Goal: Transaction & Acquisition: Purchase product/service

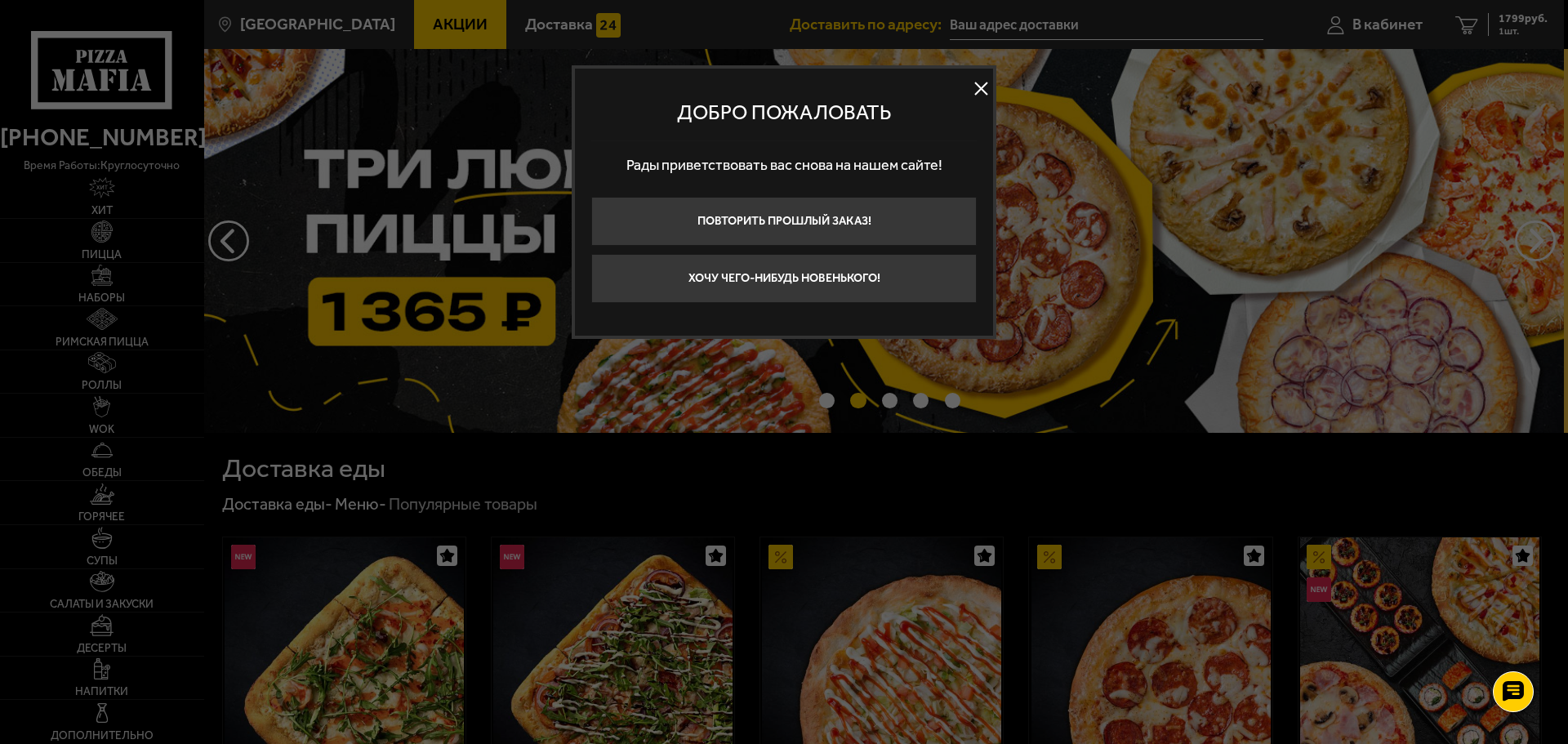
click at [978, 89] on button at bounding box center [981, 89] width 25 height 25
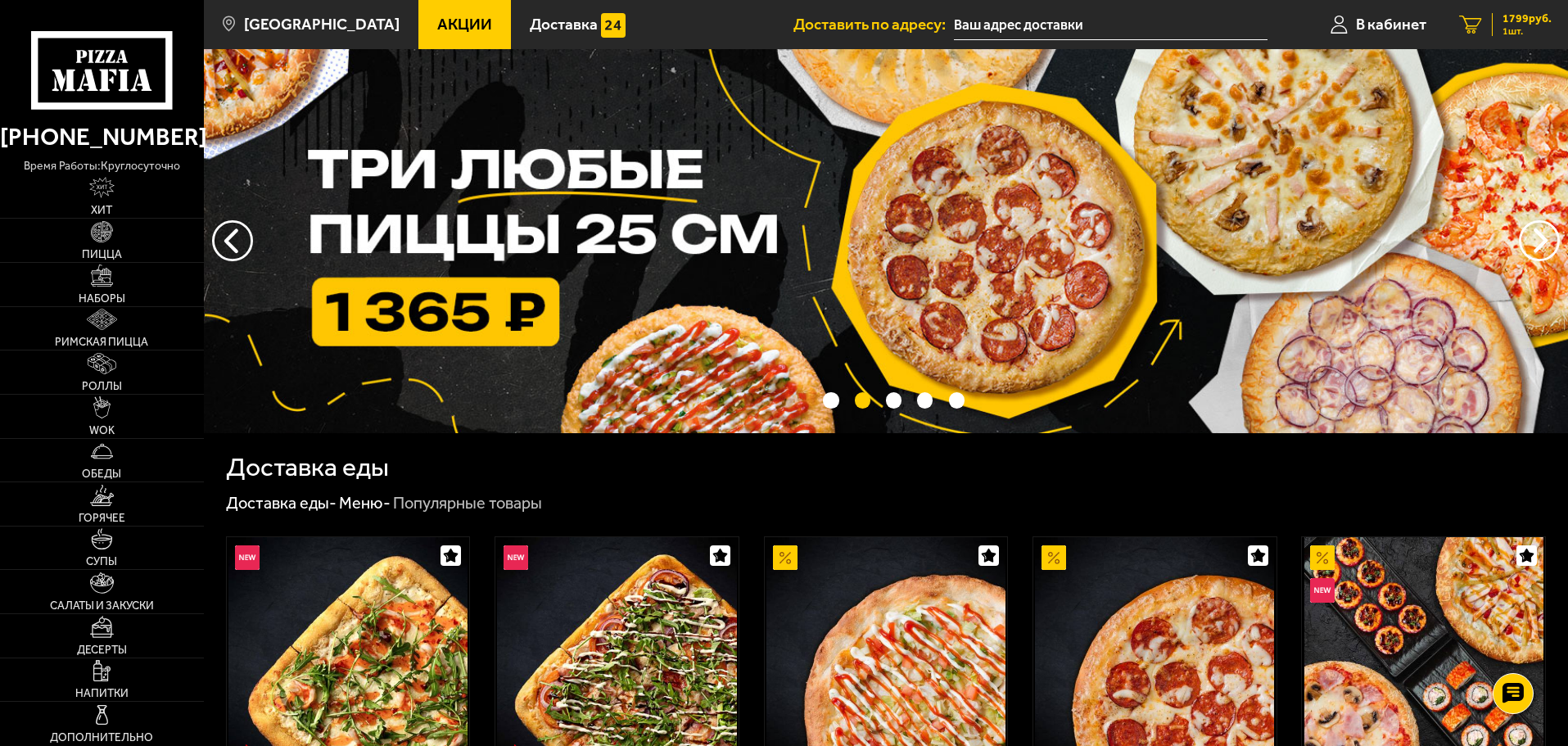
click at [1534, 21] on span "1799 руб." at bounding box center [1528, 19] width 49 height 12
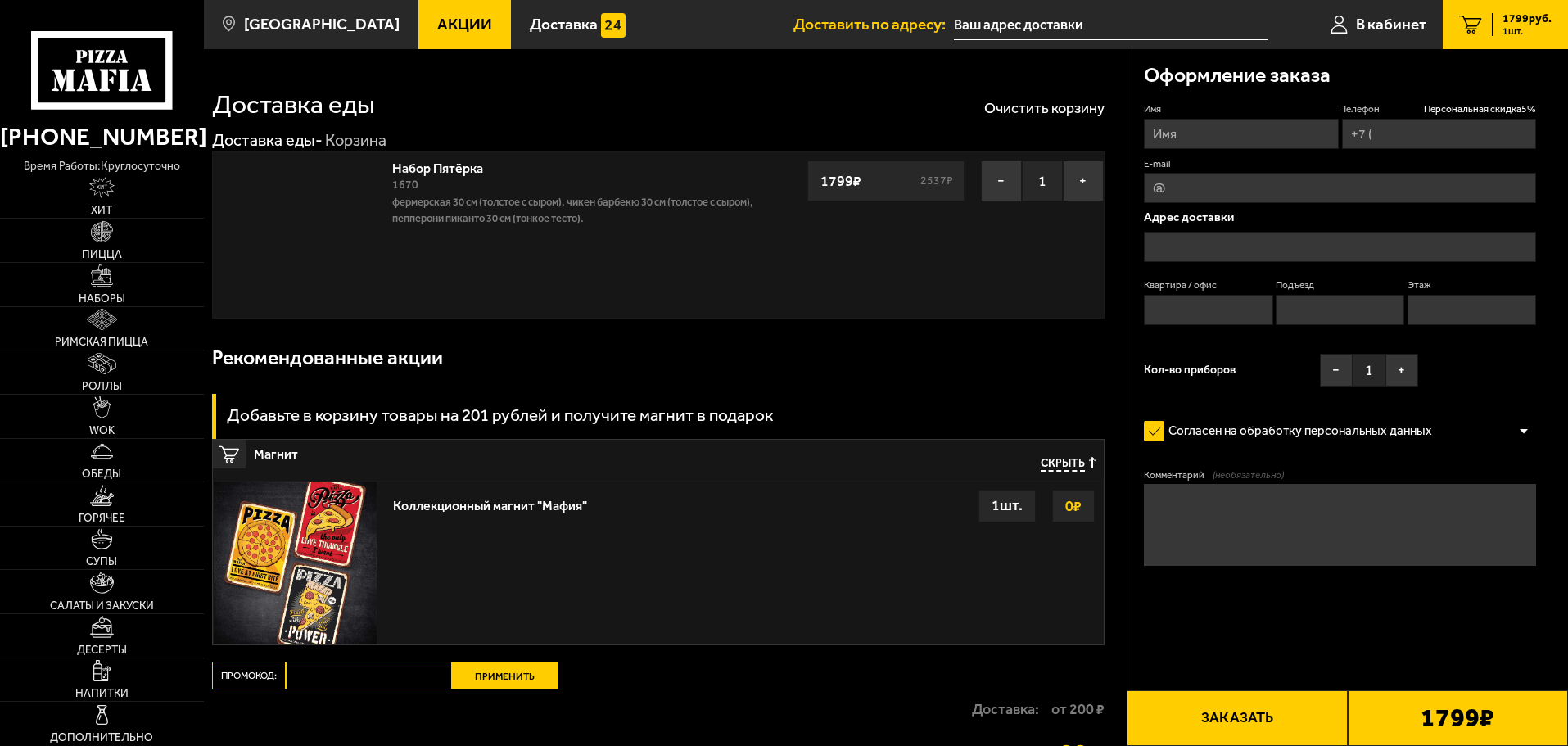
type input "[PHONE_NUMBER]"
type input "[STREET_ADDRESS]"
type input "1"
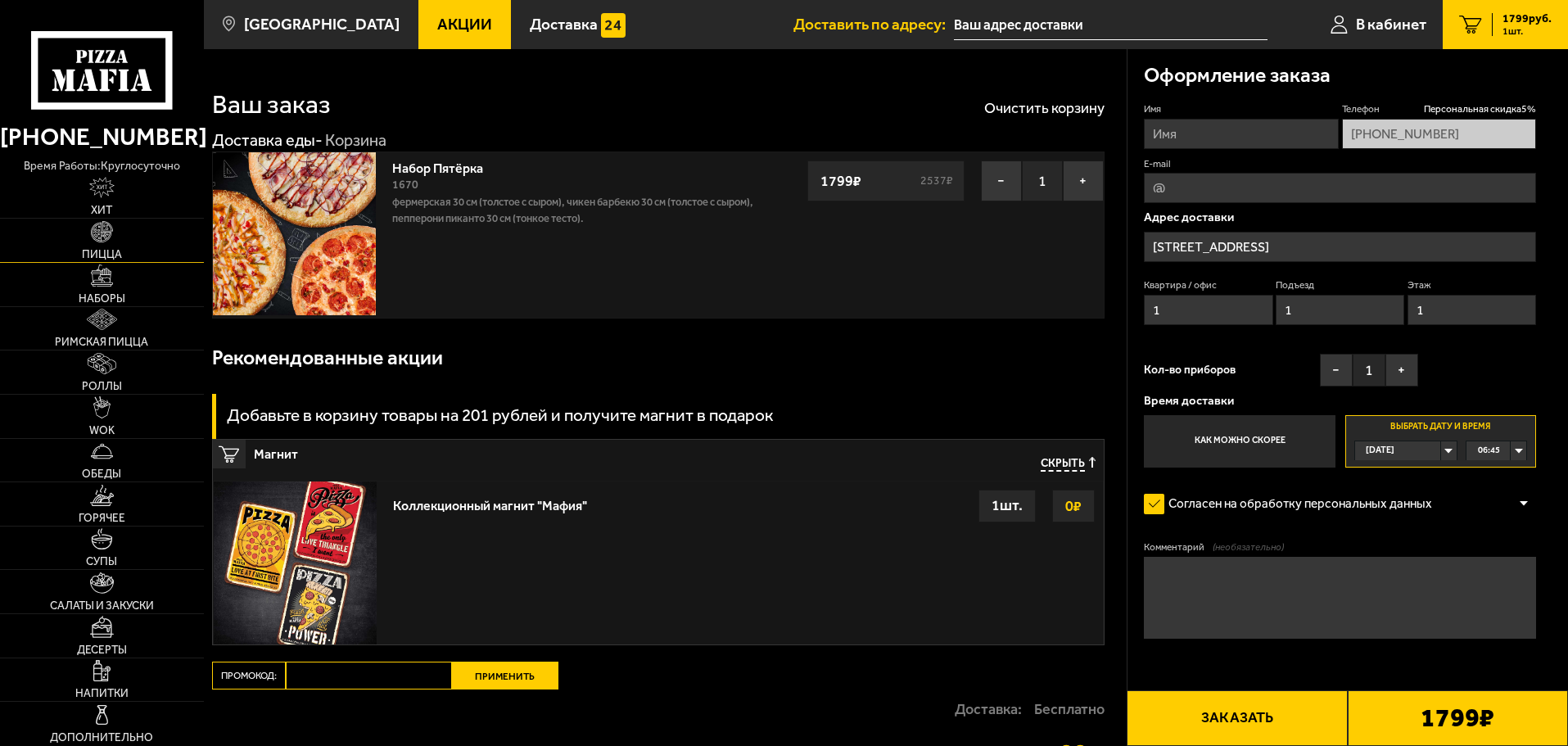
click at [82, 246] on link "Пицца" at bounding box center [102, 240] width 204 height 44
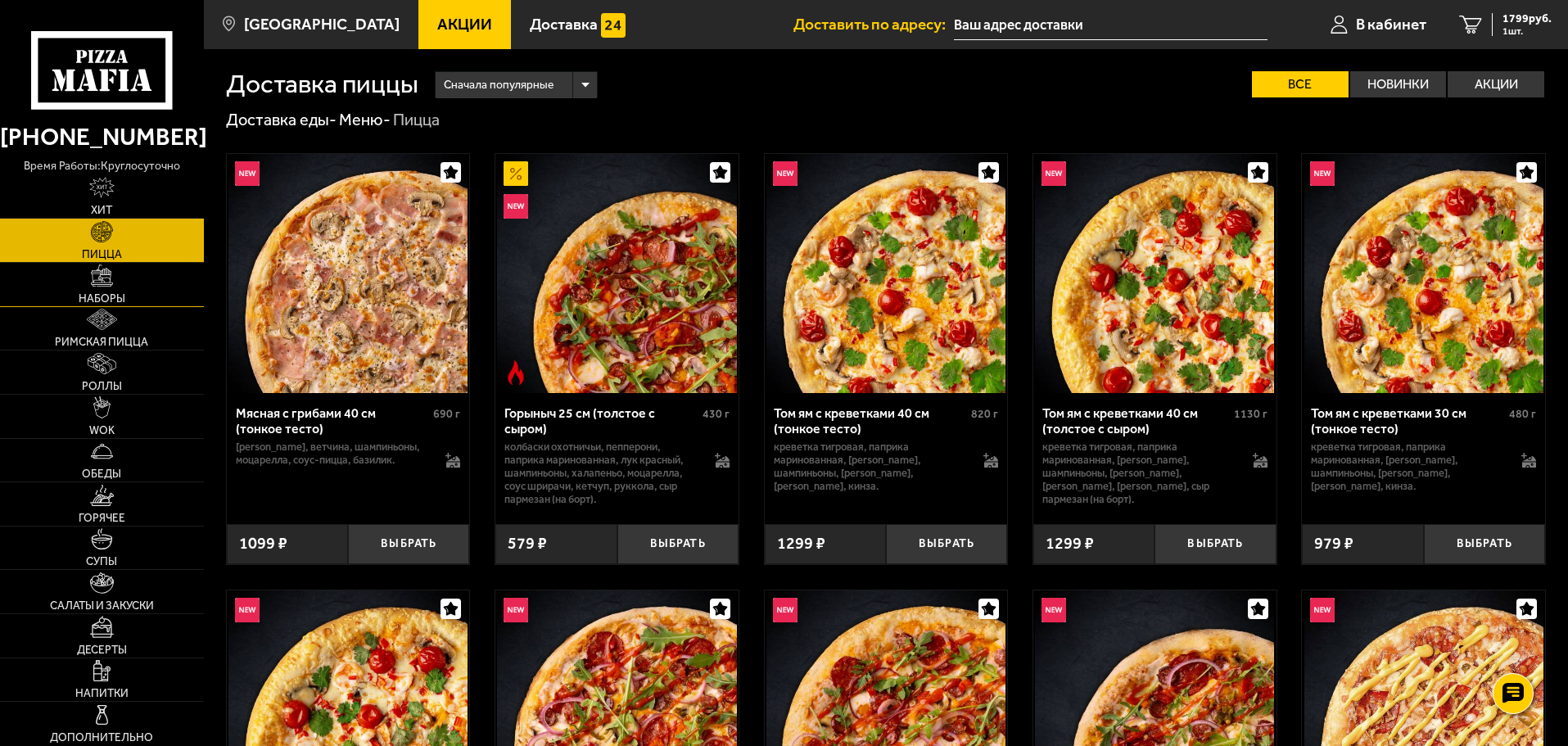
click at [110, 299] on span "Наборы" at bounding box center [101, 299] width 47 height 12
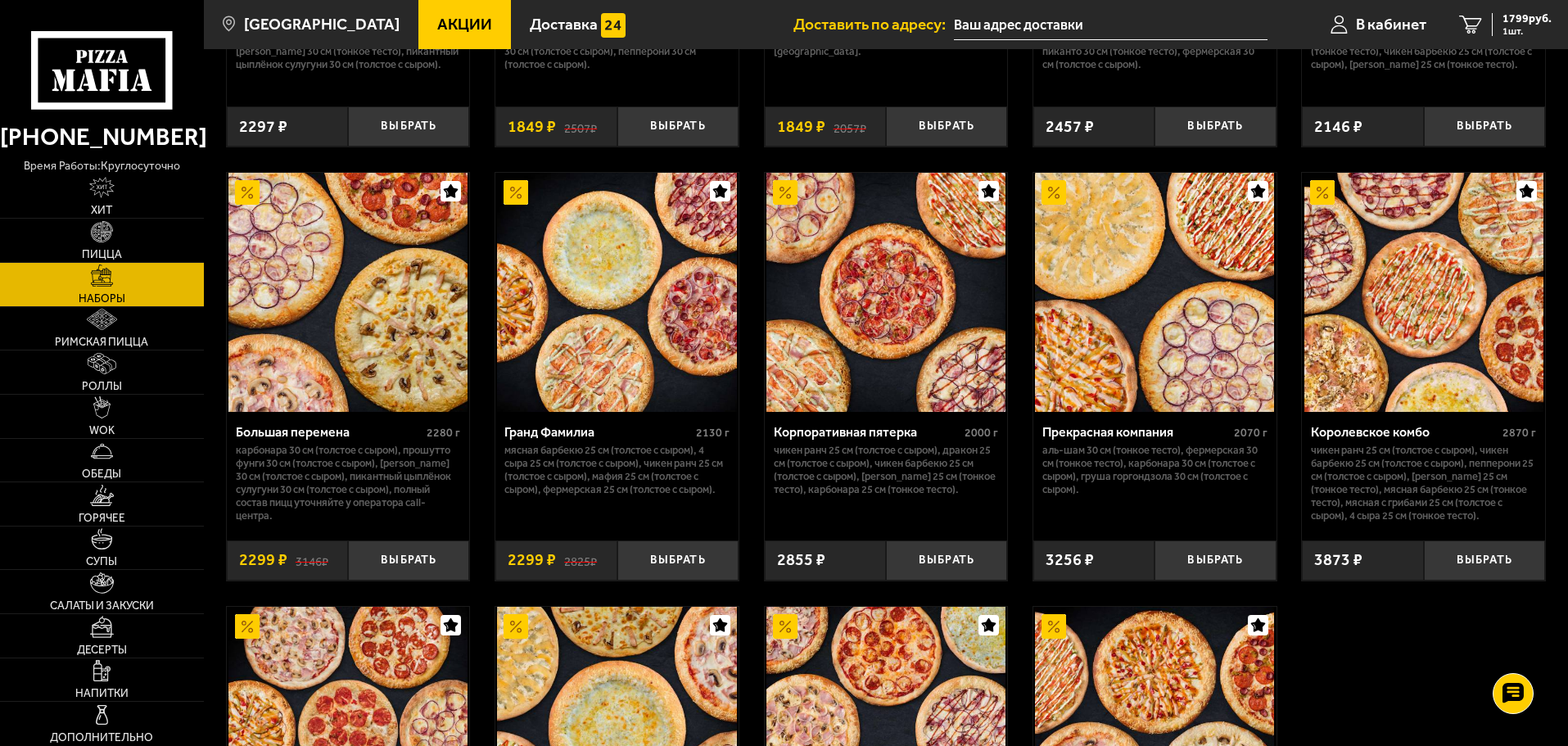
scroll to position [2047, 0]
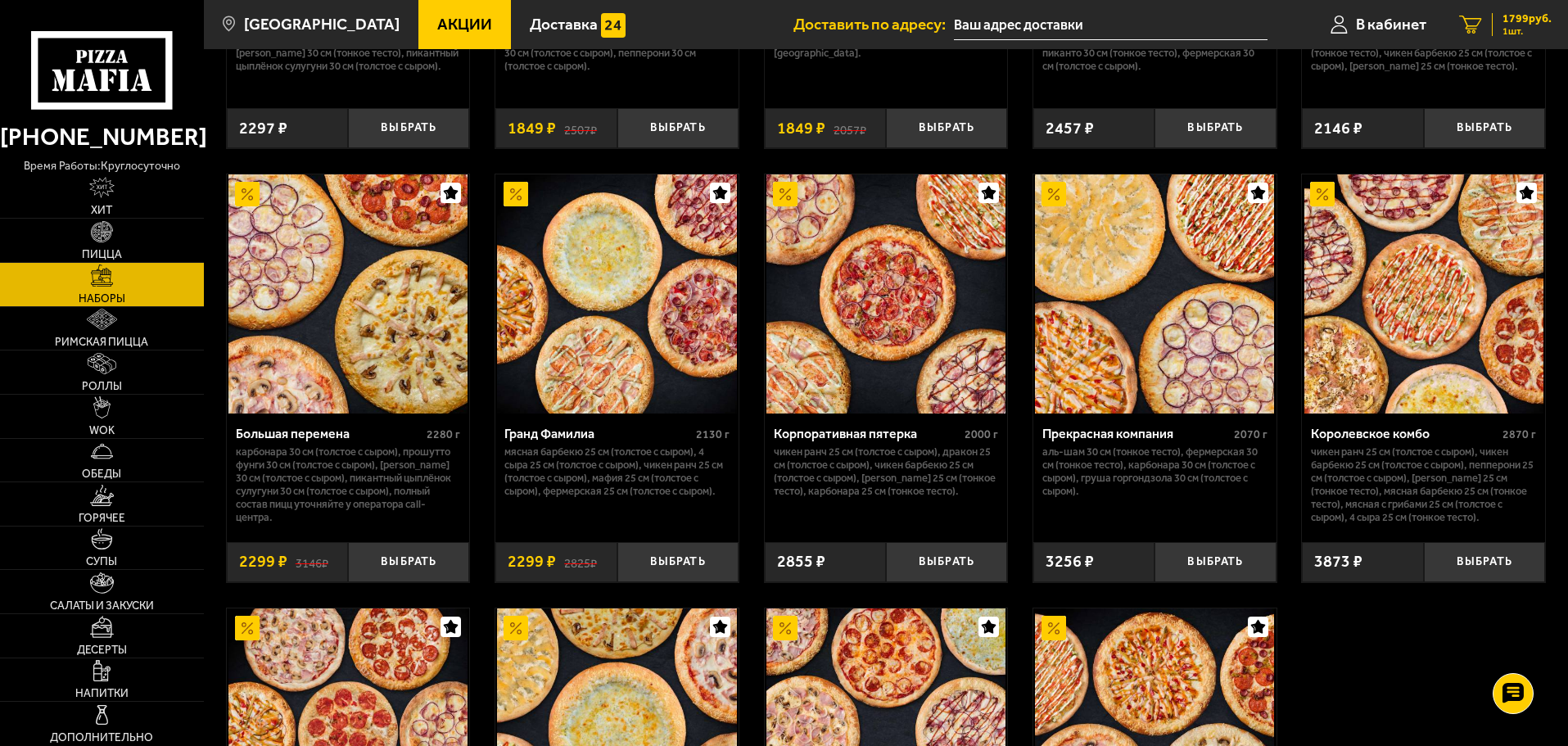
click at [1537, 16] on span "1799 руб." at bounding box center [1528, 19] width 49 height 12
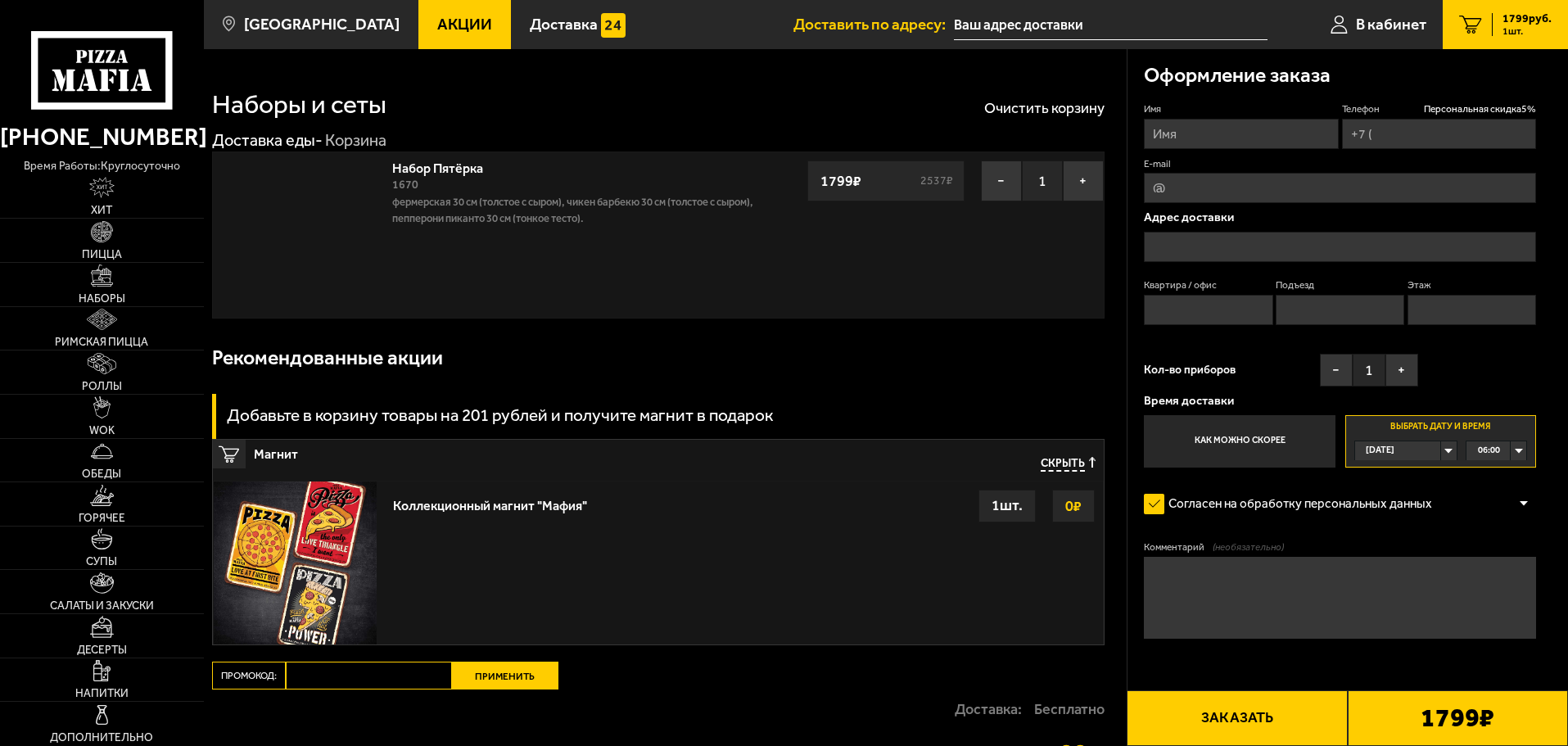
type input "[PHONE_NUMBER]"
type input "[STREET_ADDRESS]"
type input "1"
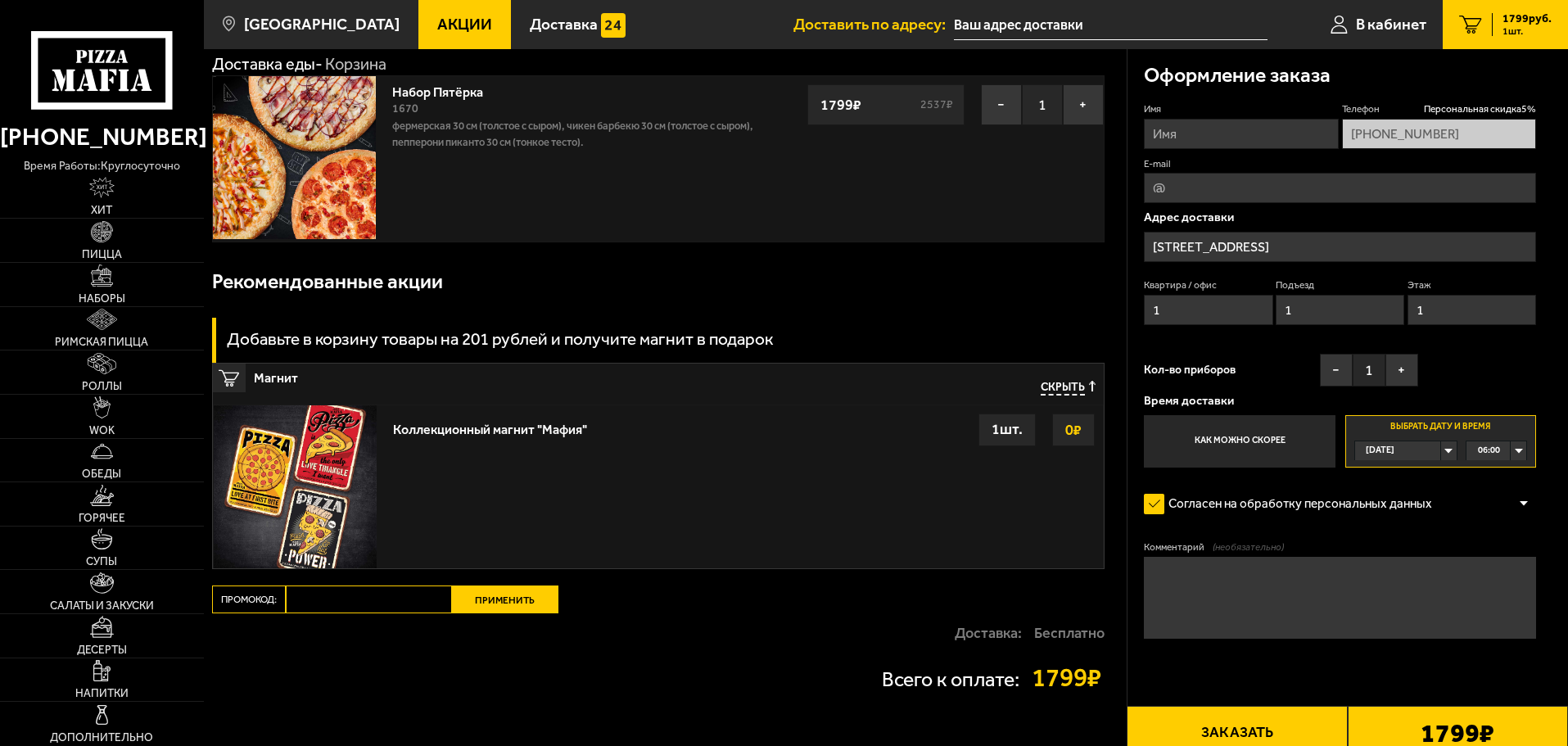
scroll to position [82, 0]
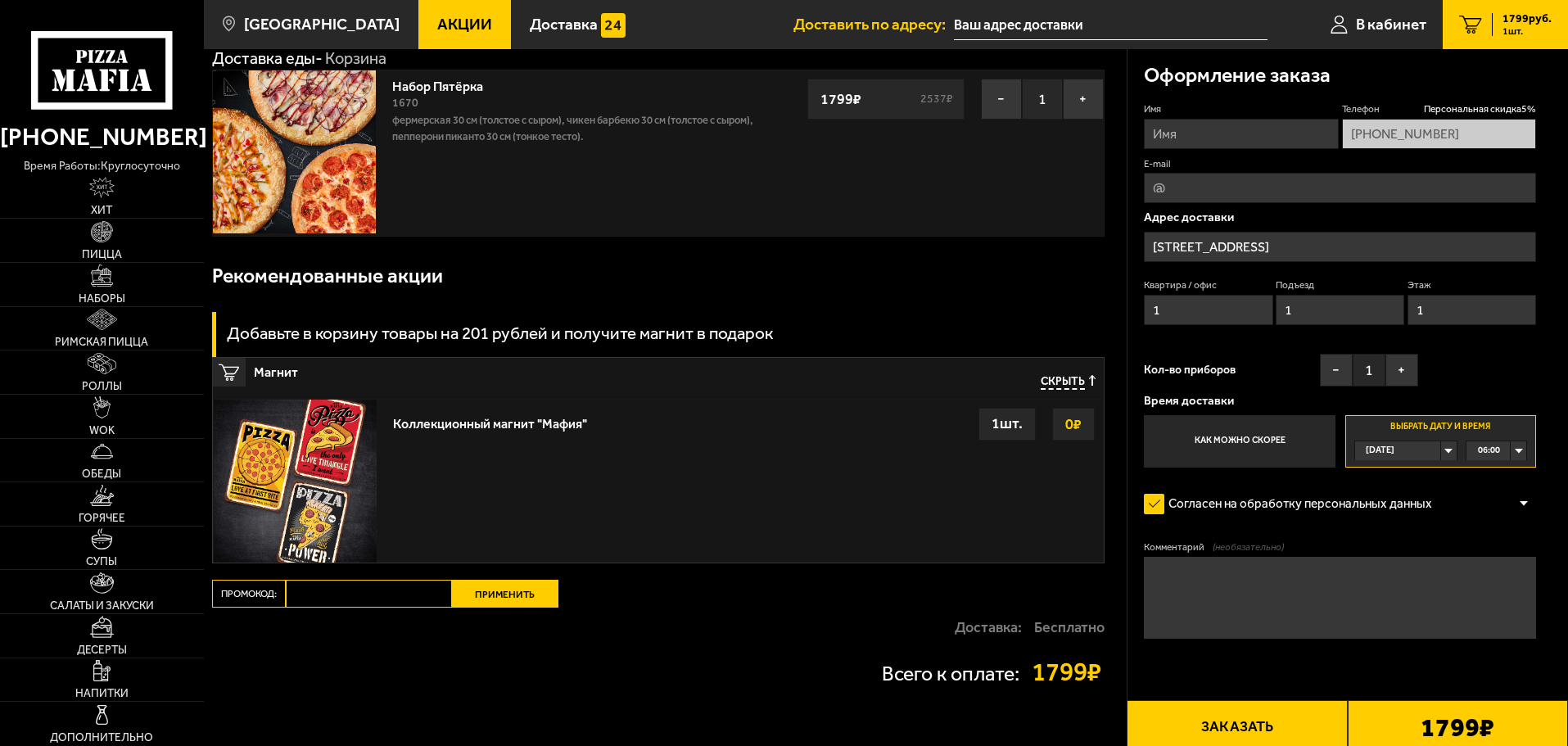
click at [1504, 452] on div "06:00" at bounding box center [1496, 450] width 60 height 19
click at [1500, 559] on span "12:00" at bounding box center [1490, 550] width 22 height 19
click at [1438, 594] on textarea "Комментарий (необязательно)" at bounding box center [1340, 597] width 392 height 82
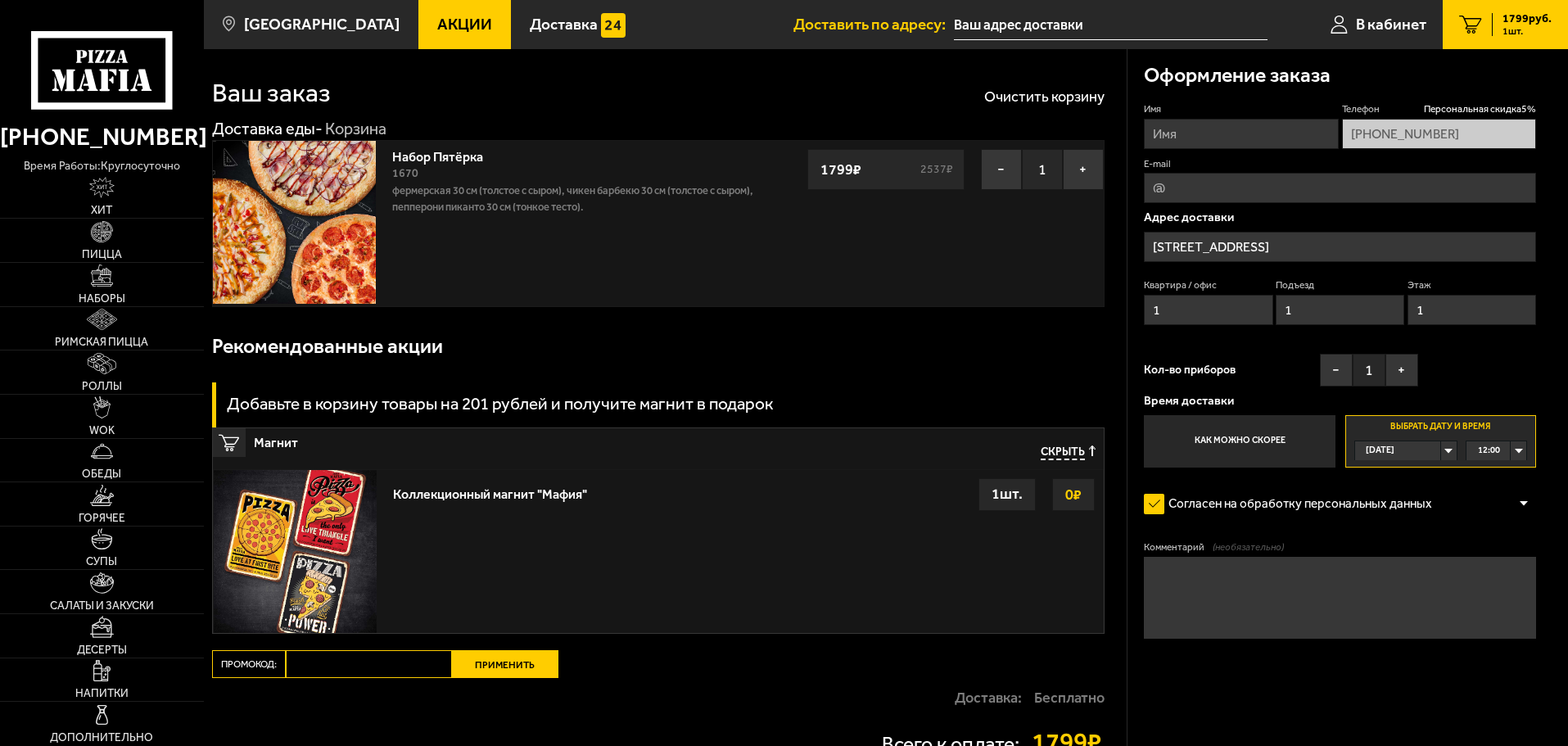
scroll to position [0, 0]
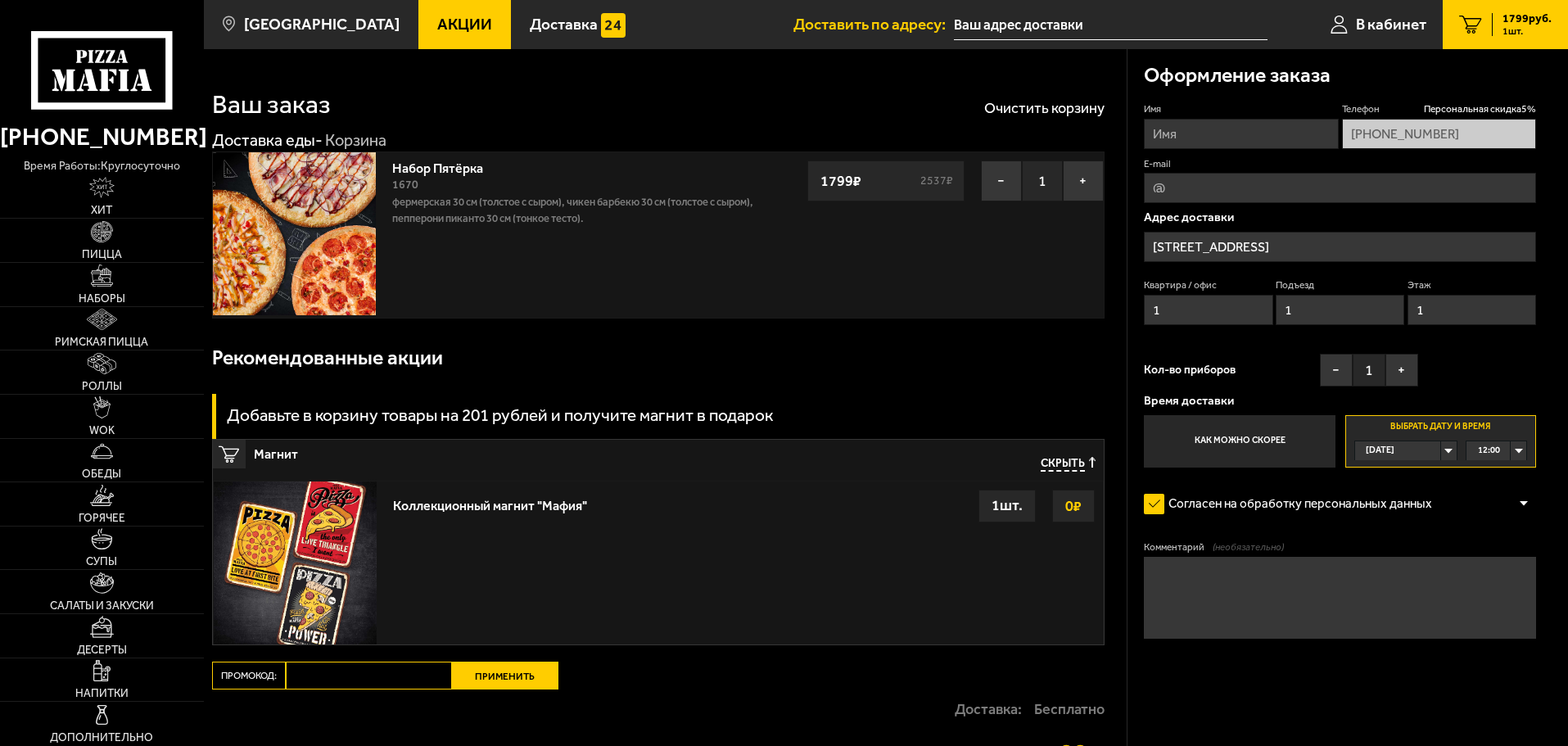
click at [1194, 179] on input "E-mail" at bounding box center [1340, 188] width 392 height 30
type input "л"
type input "[EMAIL_ADDRESS][DOMAIN_NAME]"
click at [1206, 345] on div "Имя Телефон Персональная скидка 5 % [PHONE_NUMBER] E-mail [EMAIL_ADDRESS][DOMAI…" at bounding box center [1340, 284] width 392 height 365
click at [1243, 140] on input "Имя" at bounding box center [1241, 133] width 194 height 30
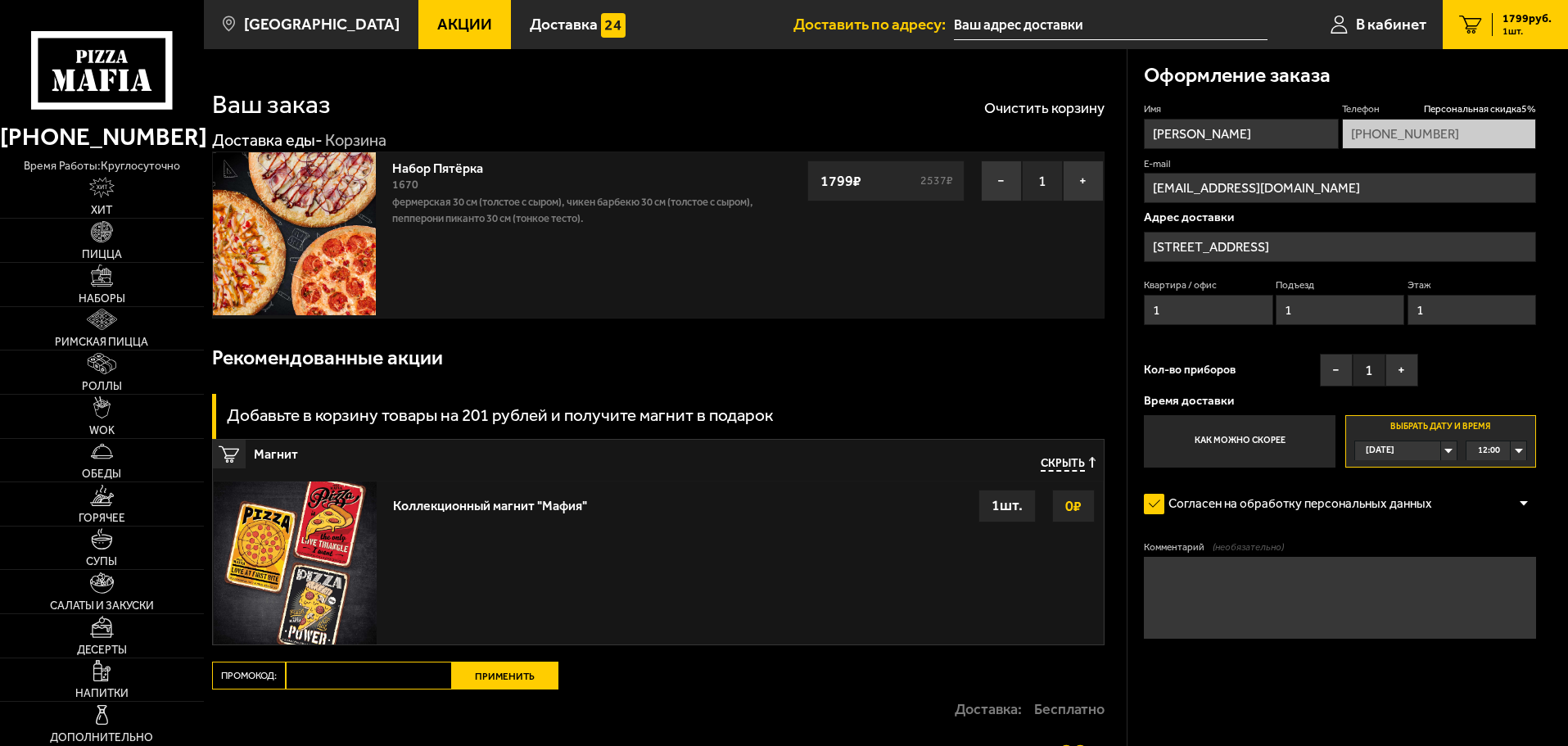
type input "[PERSON_NAME]"
click at [129, 294] on link "Наборы" at bounding box center [102, 284] width 204 height 44
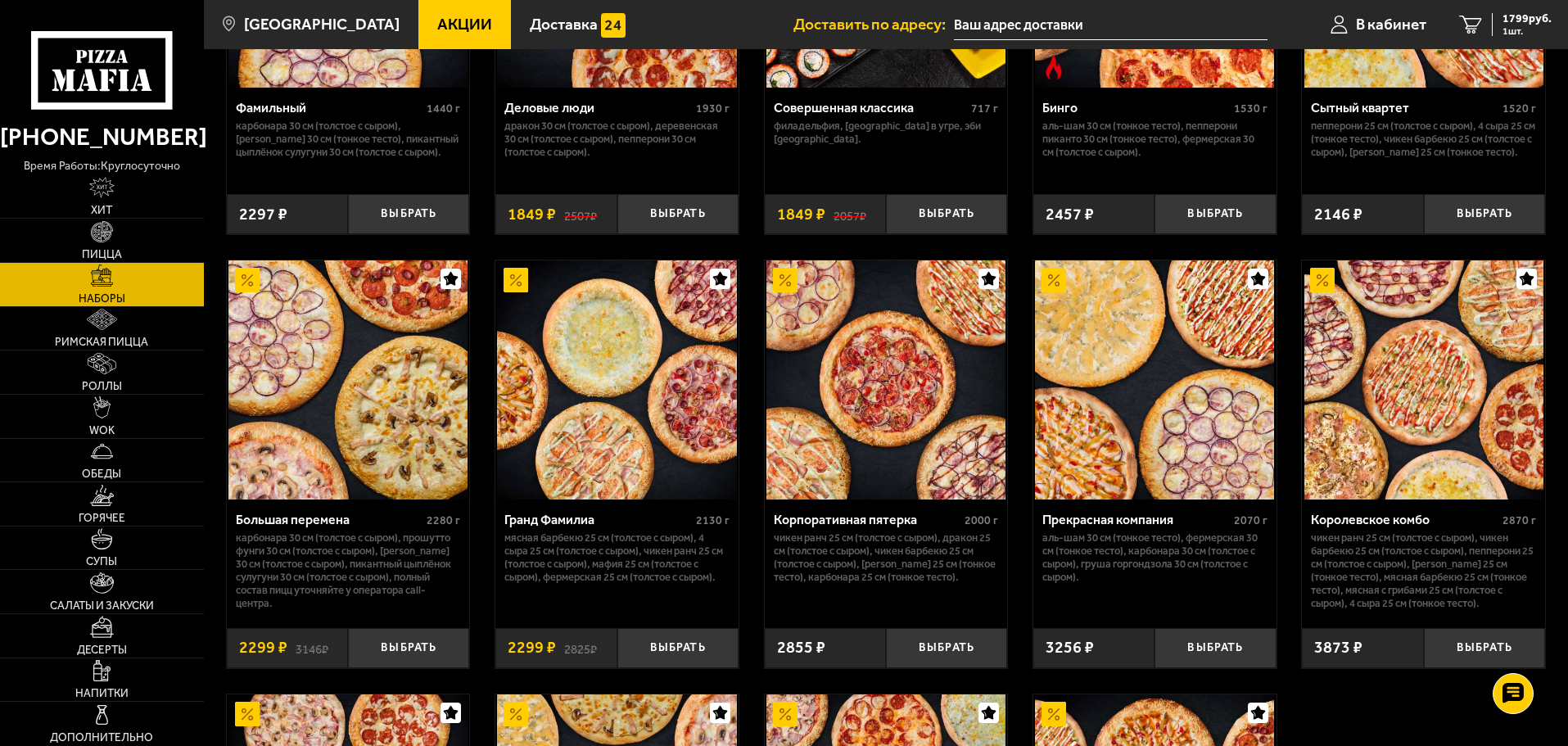
scroll to position [1965, 0]
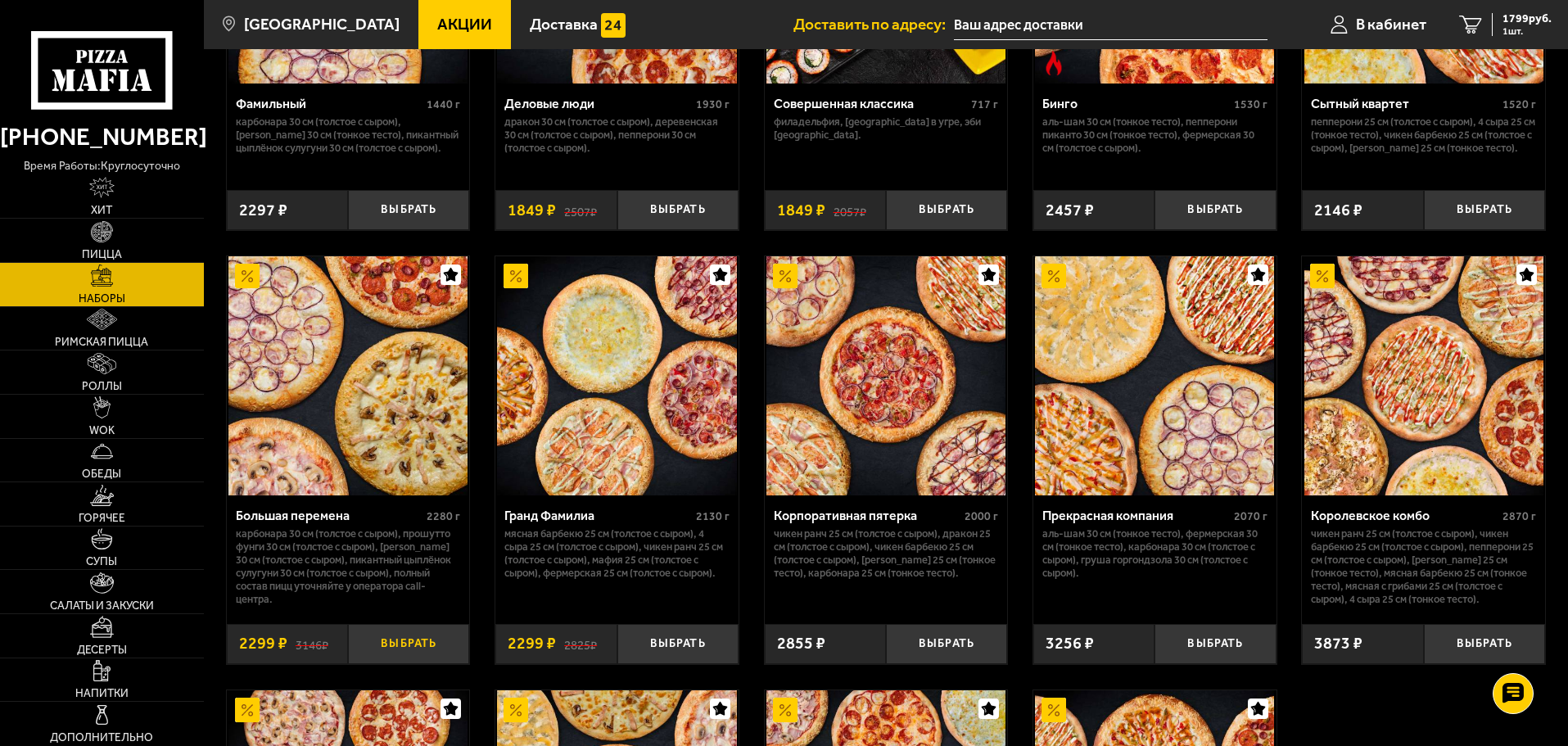
click at [423, 649] on button "Выбрать" at bounding box center [408, 644] width 121 height 40
click at [1542, 16] on span "4098 руб." at bounding box center [1528, 19] width 49 height 12
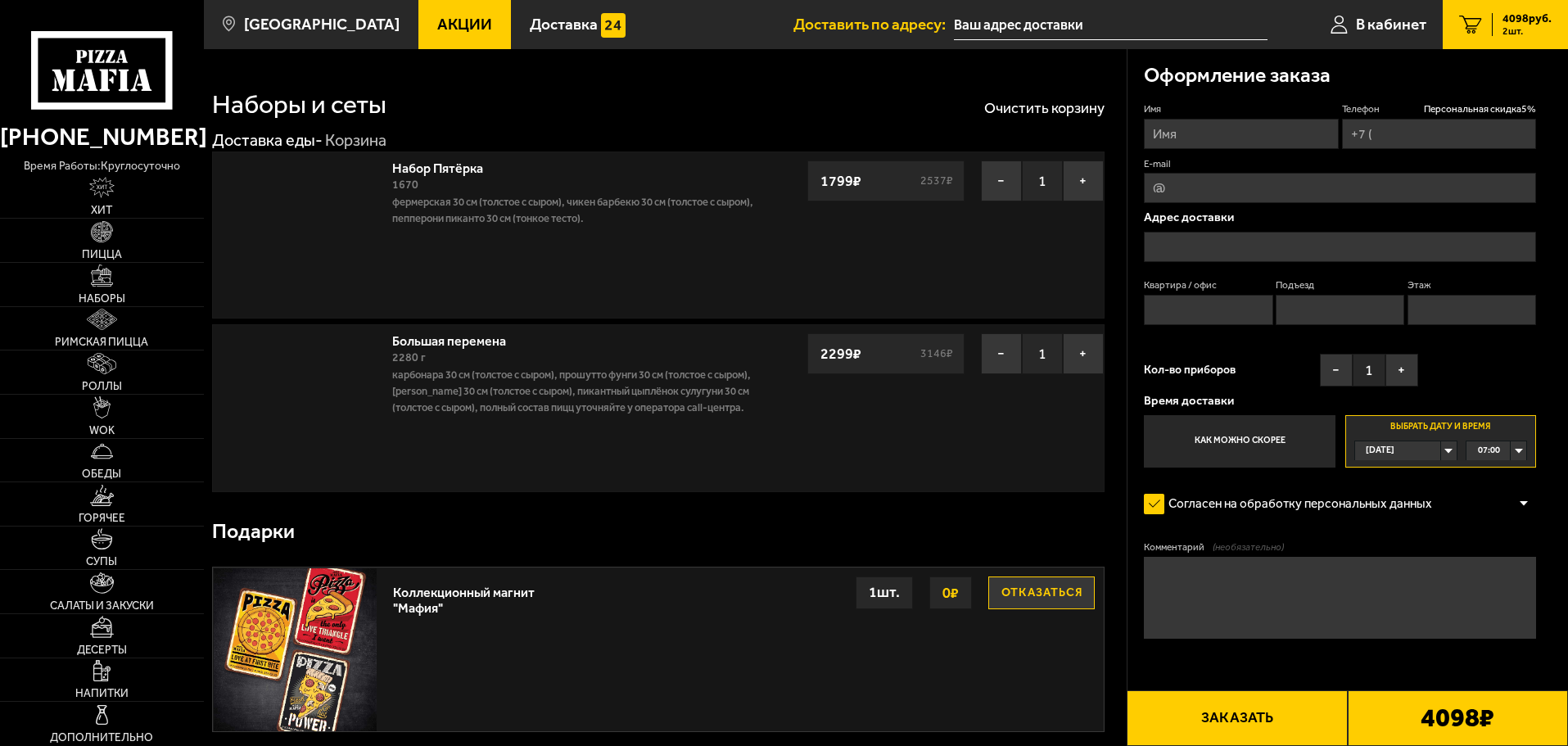
type input "[PHONE_NUMBER]"
type input "[STREET_ADDRESS]"
type input "1"
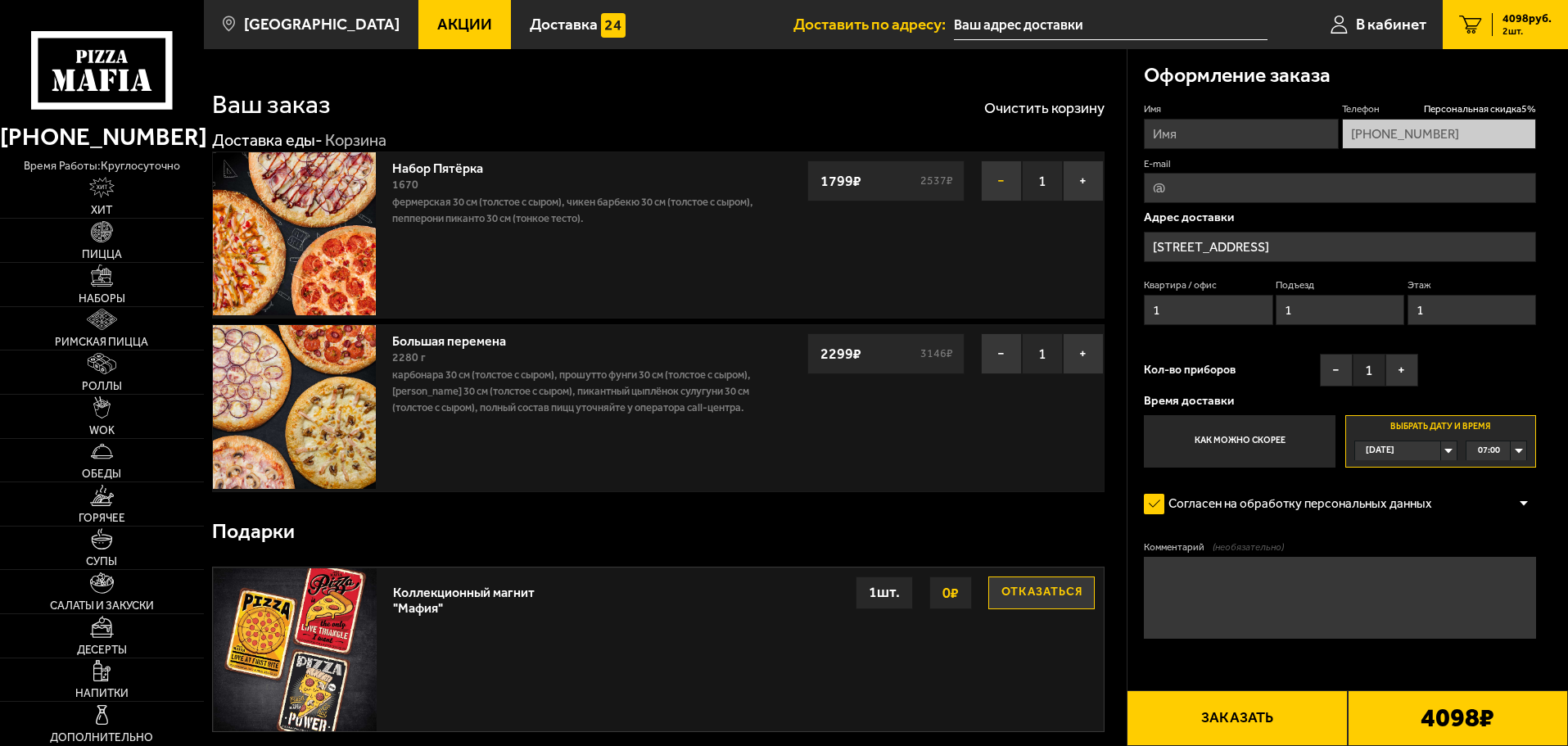
click at [988, 176] on button "−" at bounding box center [1001, 181] width 41 height 41
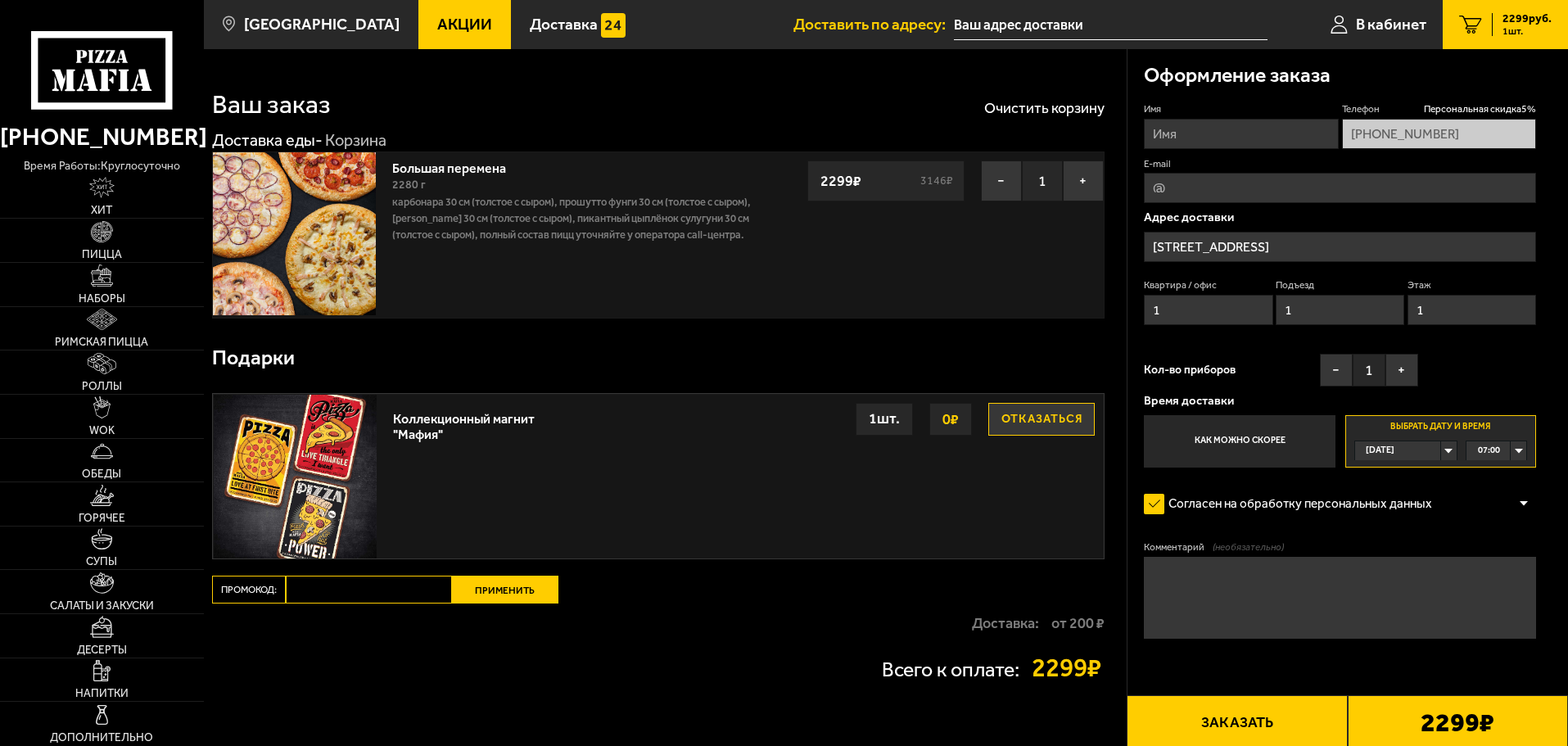
click at [1085, 631] on strong "от 200 ₽" at bounding box center [1078, 623] width 54 height 15
click at [1219, 144] on input "Имя" at bounding box center [1241, 133] width 194 height 30
click at [1226, 135] on input "Имя" at bounding box center [1241, 133] width 194 height 30
type input "[PERSON_NAME]"
type input "[EMAIL_ADDRESS][DOMAIN_NAME]"
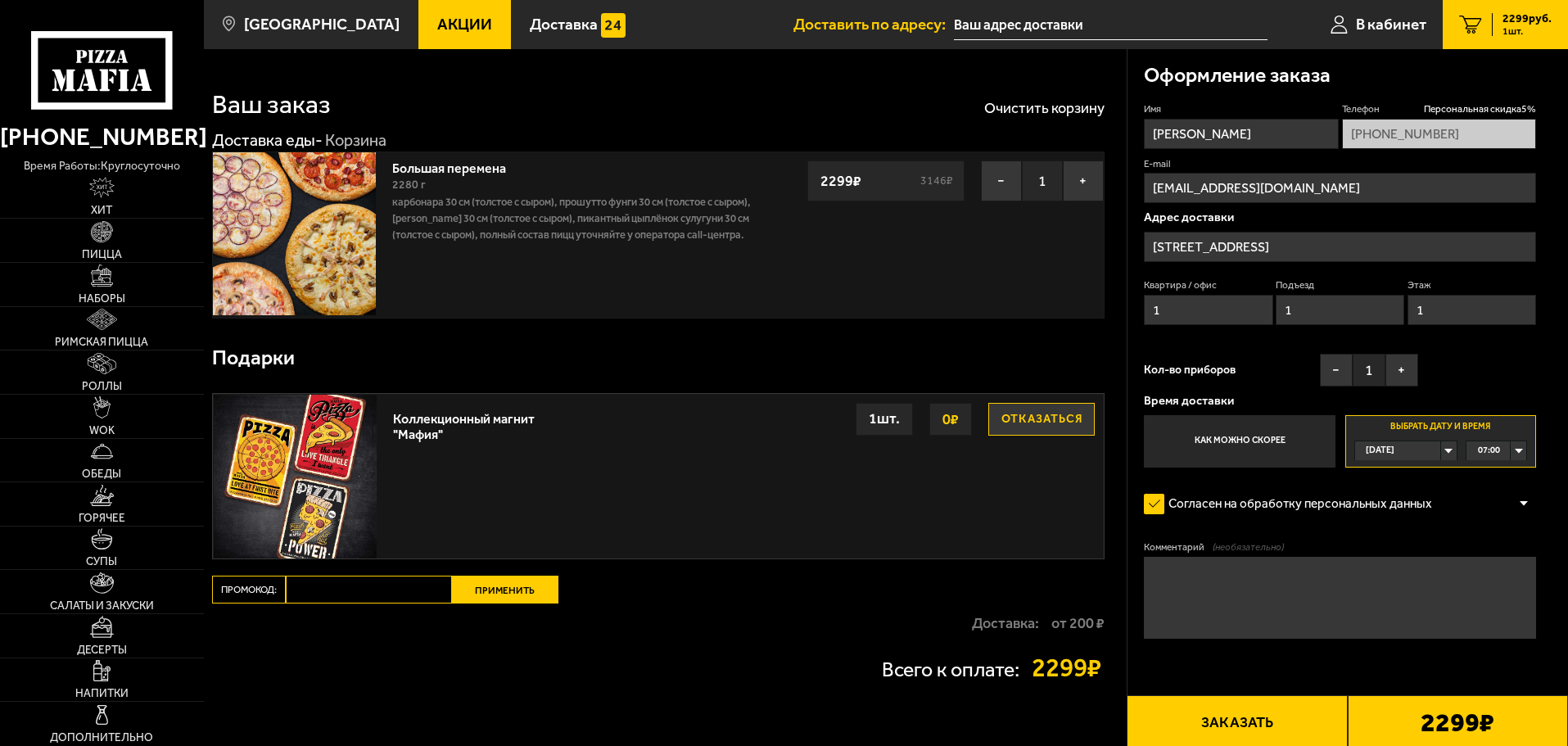
click at [1268, 485] on form "Имя [PERSON_NAME] скидка 5 % [PHONE_NUMBER] E-mail [EMAIL_ADDRESS][DOMAIN_NAME]…" at bounding box center [1340, 418] width 392 height 633
click at [1523, 457] on div "07:00" at bounding box center [1496, 450] width 60 height 19
click at [1501, 556] on li "12:00" at bounding box center [1496, 551] width 58 height 21
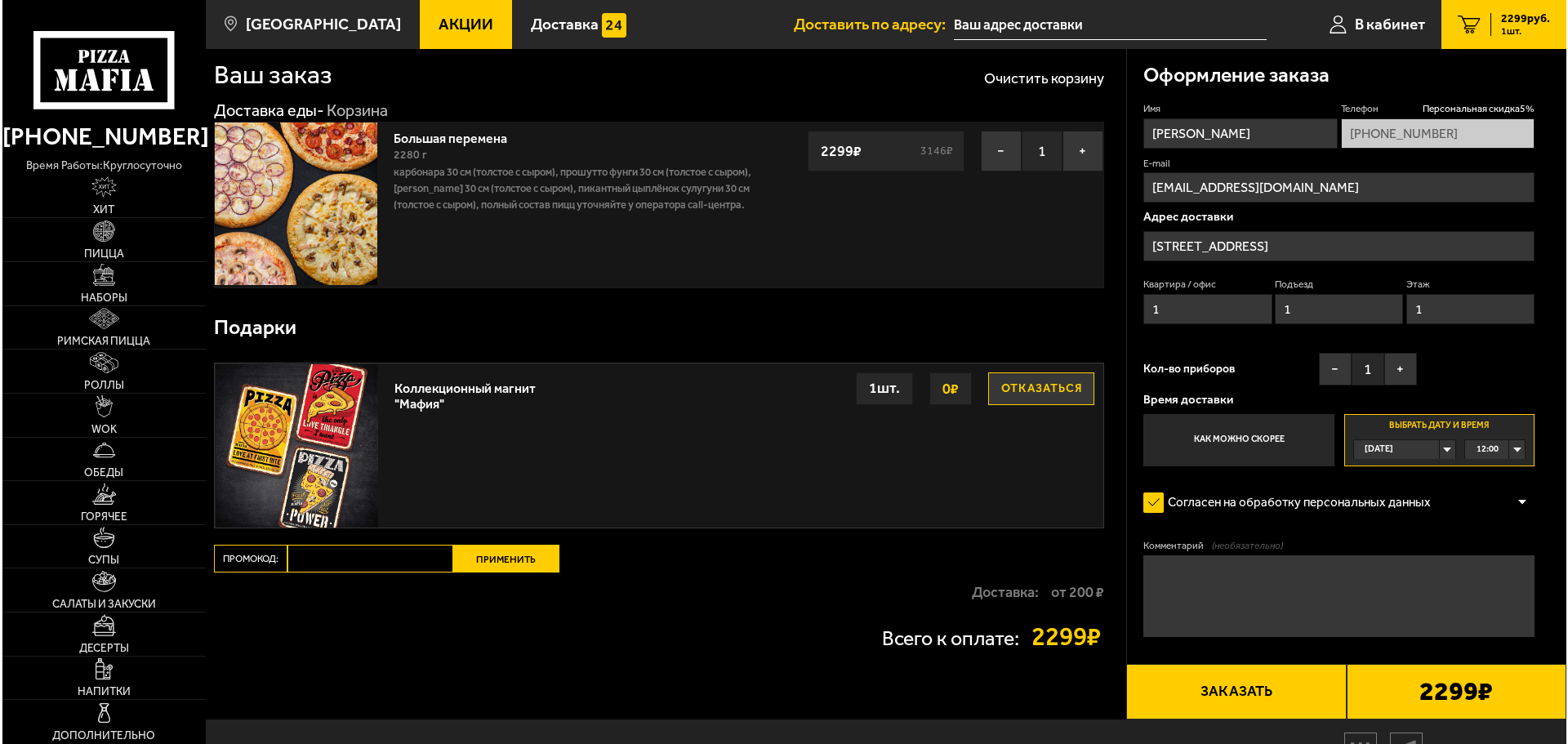
scroll to position [81, 0]
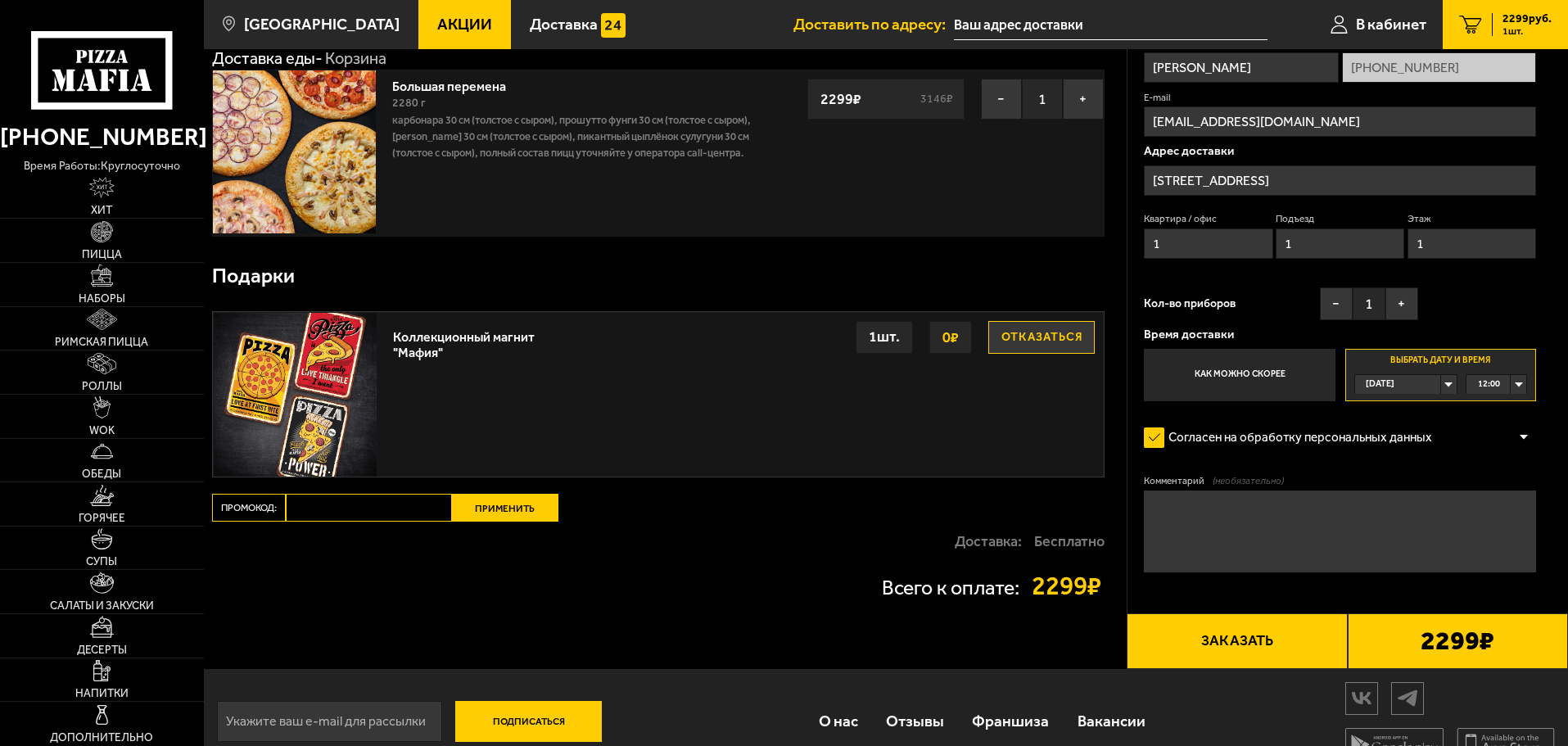
click at [1021, 656] on div "Ваш заказ Очистить корзину Доставка еды - Корзина Большая перемена 2280 г Карбо…" at bounding box center [665, 318] width 923 height 702
click at [1305, 635] on button "Заказать" at bounding box center [1236, 641] width 220 height 56
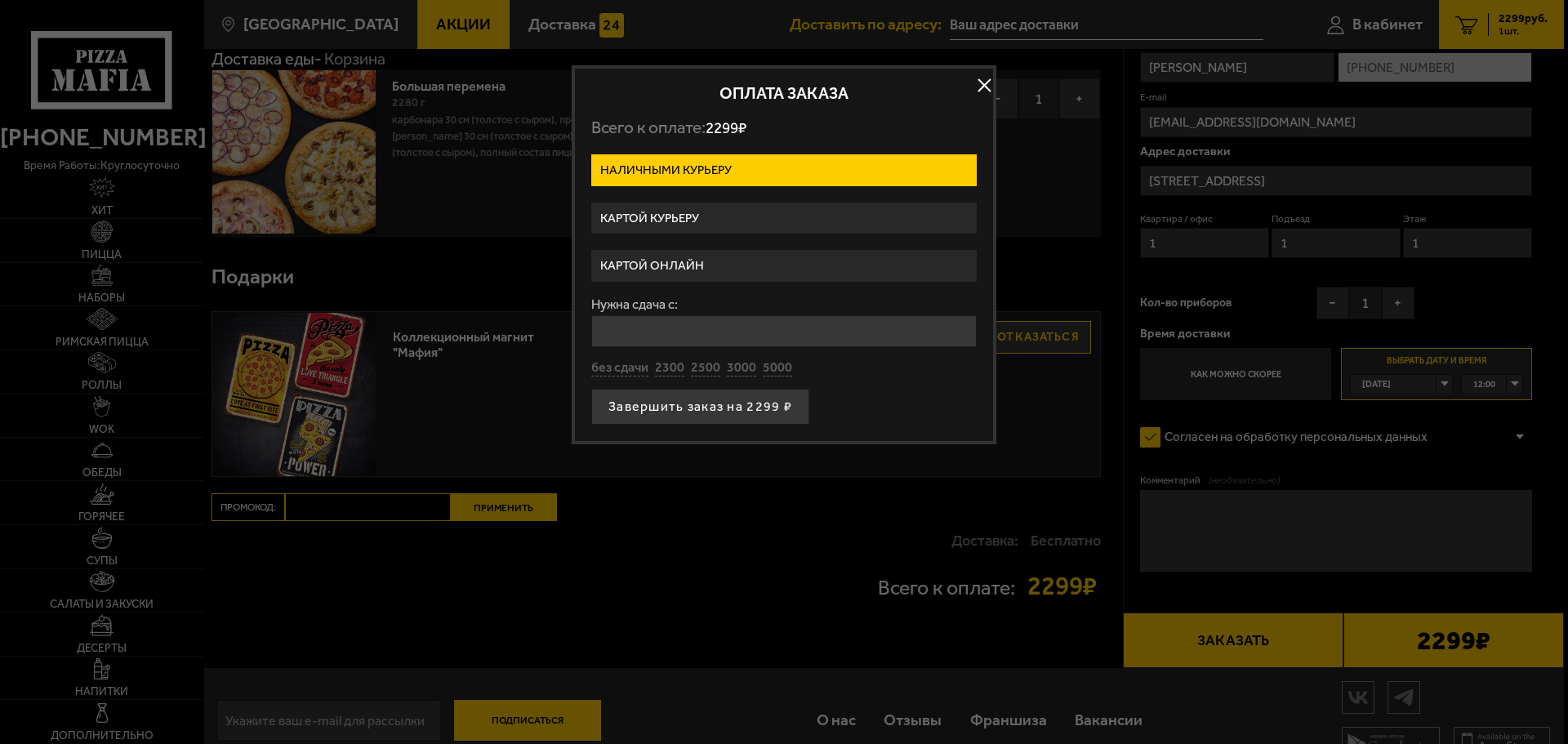
click at [678, 264] on label "Картой онлайн" at bounding box center [784, 265] width 385 height 32
click at [0, 0] on input "Картой онлайн" at bounding box center [0, 0] width 0 height 0
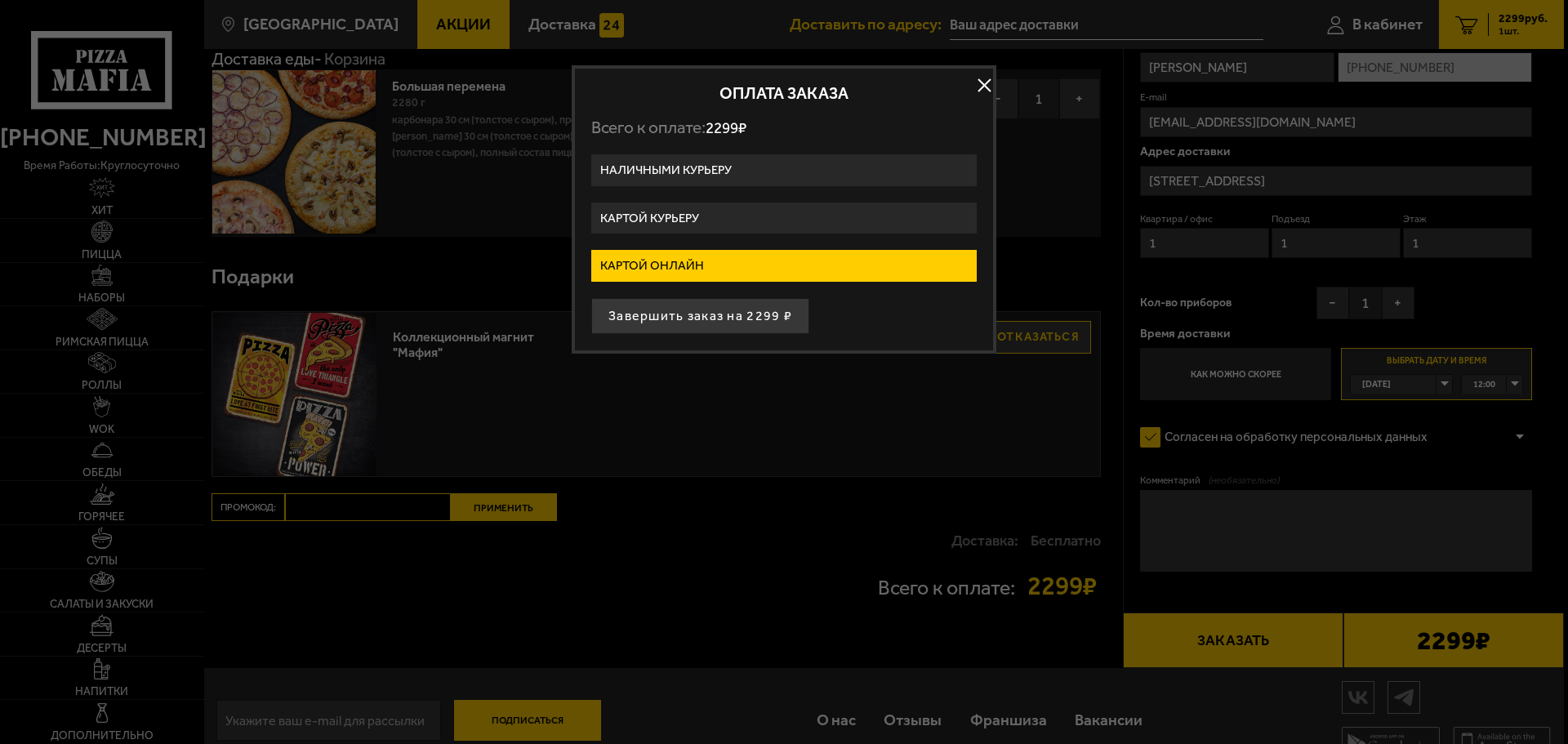
click at [724, 318] on button "Завершить заказ на 2299 ₽" at bounding box center [700, 316] width 218 height 36
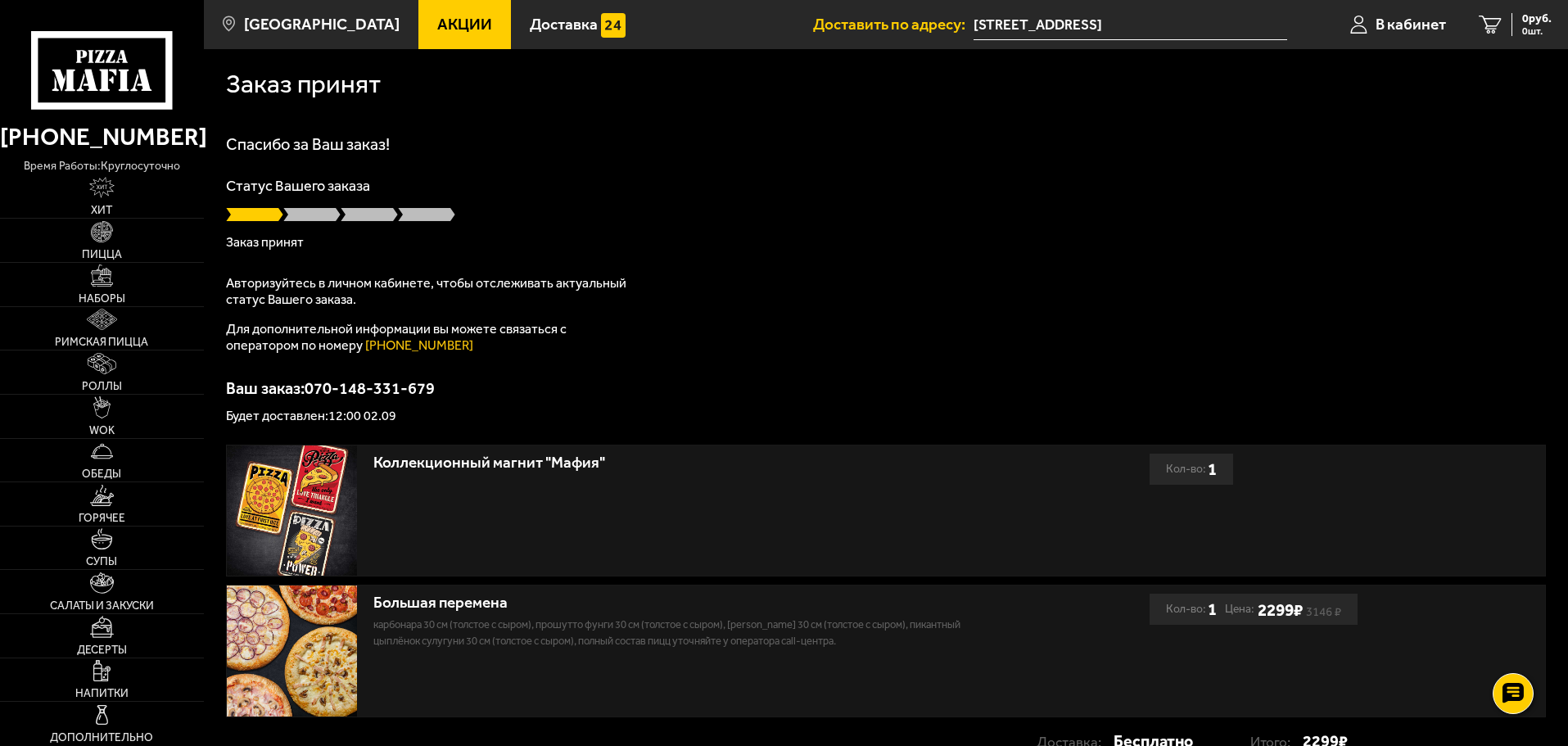
click at [578, 396] on div "Ваш заказ: 070-148-331-679 Будет доставлен: 12:00 02.09" at bounding box center [885, 401] width 1320 height 43
click at [349, 413] on p "Будет доставлен: 12:00 02.09" at bounding box center [885, 416] width 1320 height 13
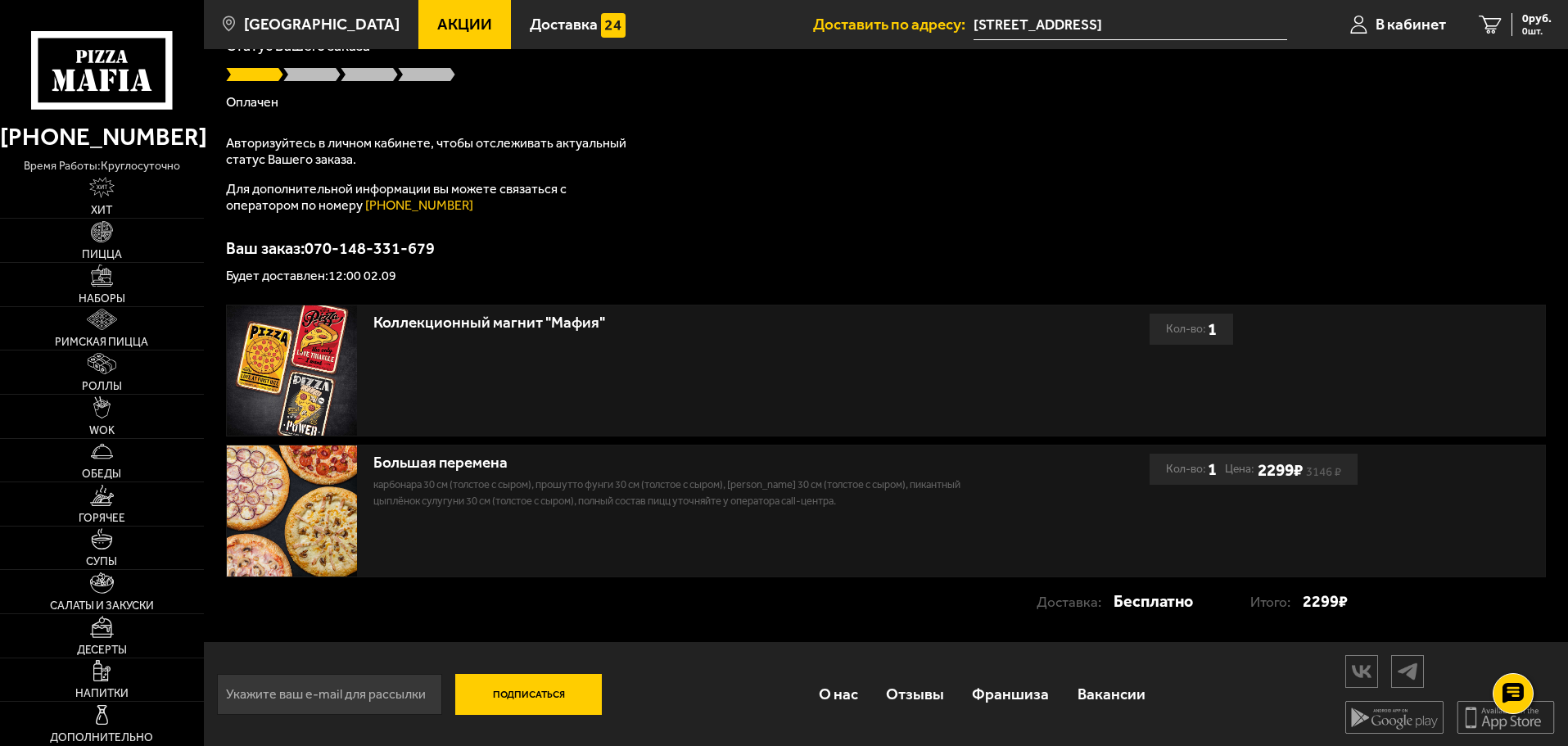
scroll to position [142, 0]
click at [338, 498] on img at bounding box center [292, 509] width 131 height 131
click at [446, 469] on div "Большая перемена" at bounding box center [682, 461] width 618 height 19
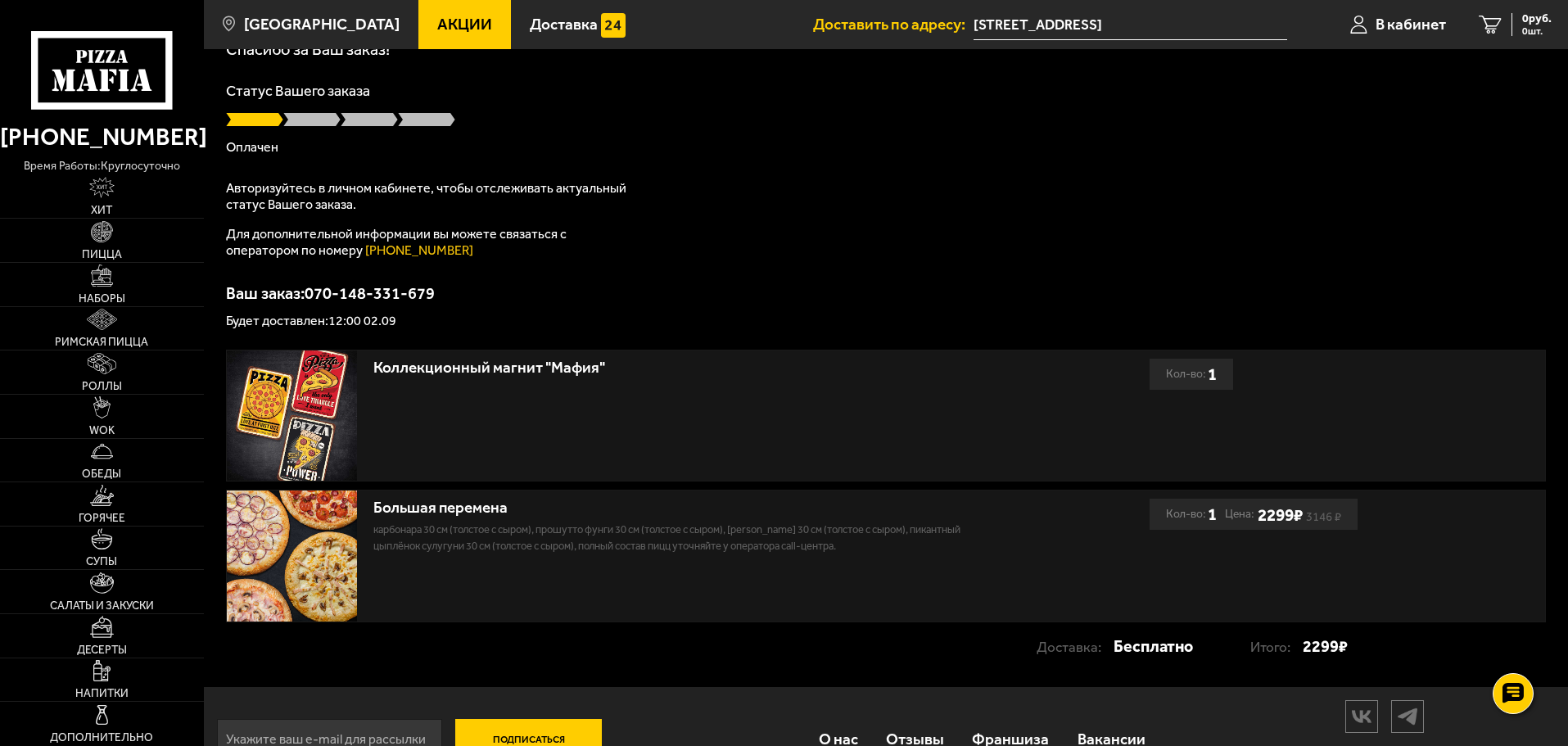
scroll to position [0, 0]
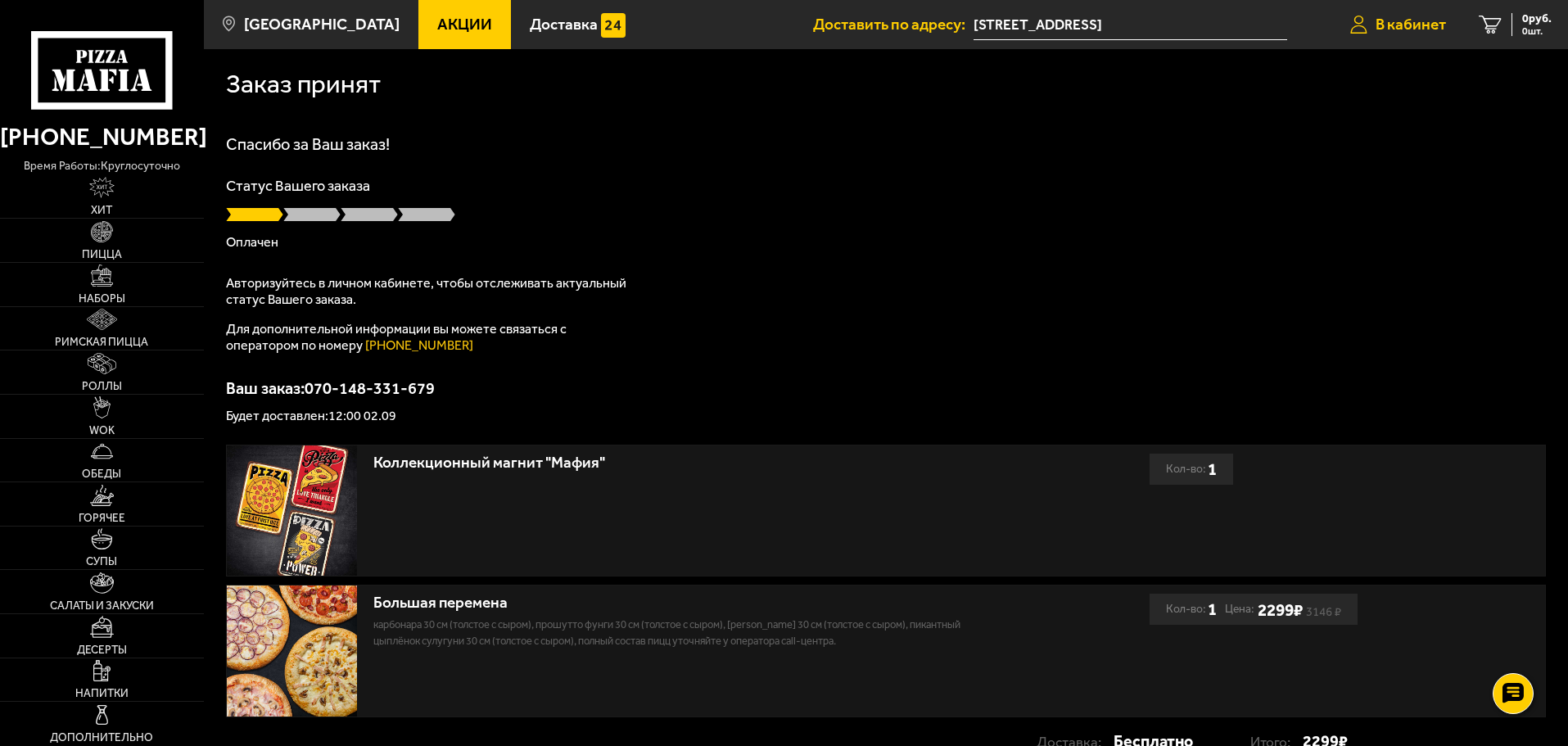
click at [1421, 23] on span "В кабинет" at bounding box center [1412, 24] width 71 height 16
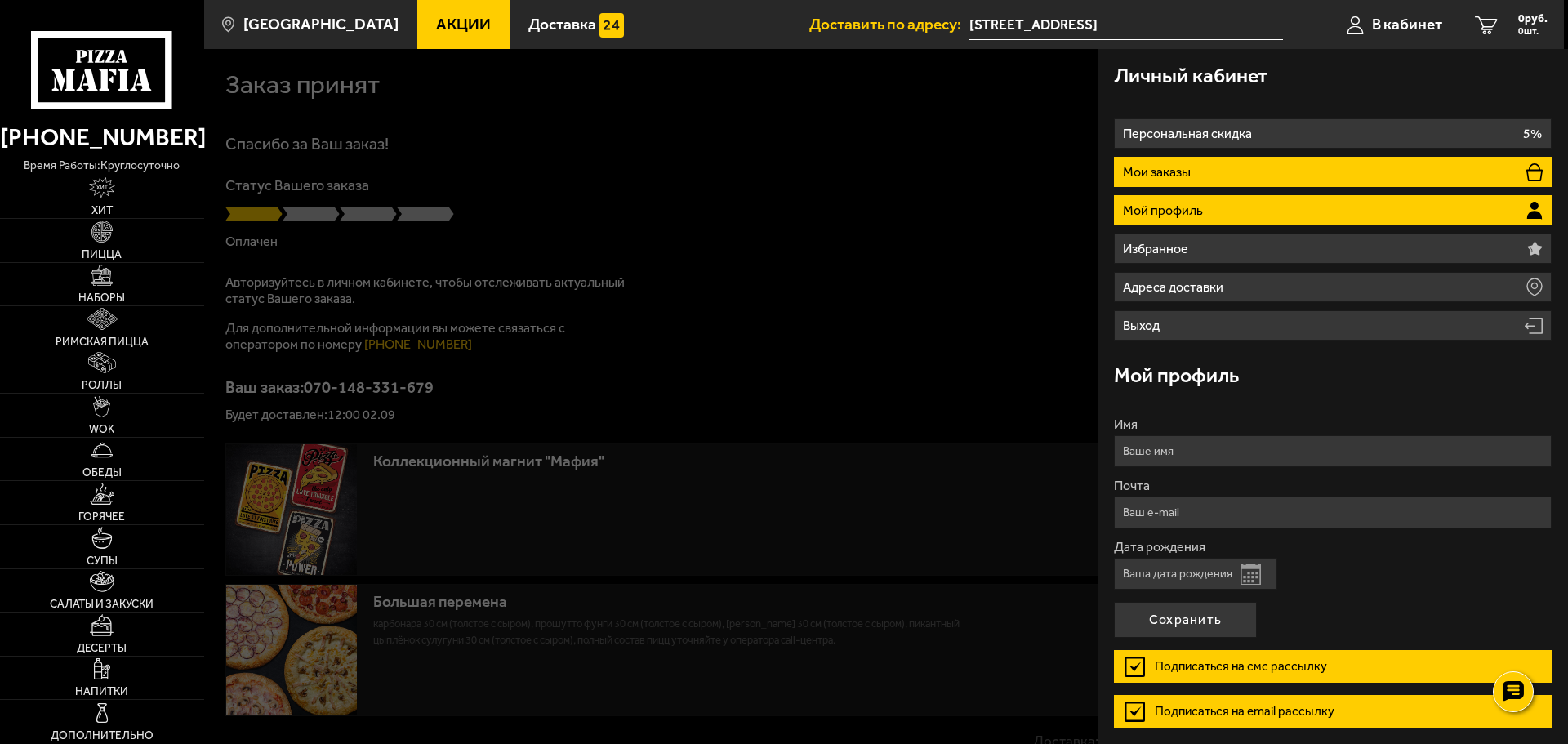
click at [1159, 180] on li "Мои заказы" at bounding box center [1332, 172] width 438 height 30
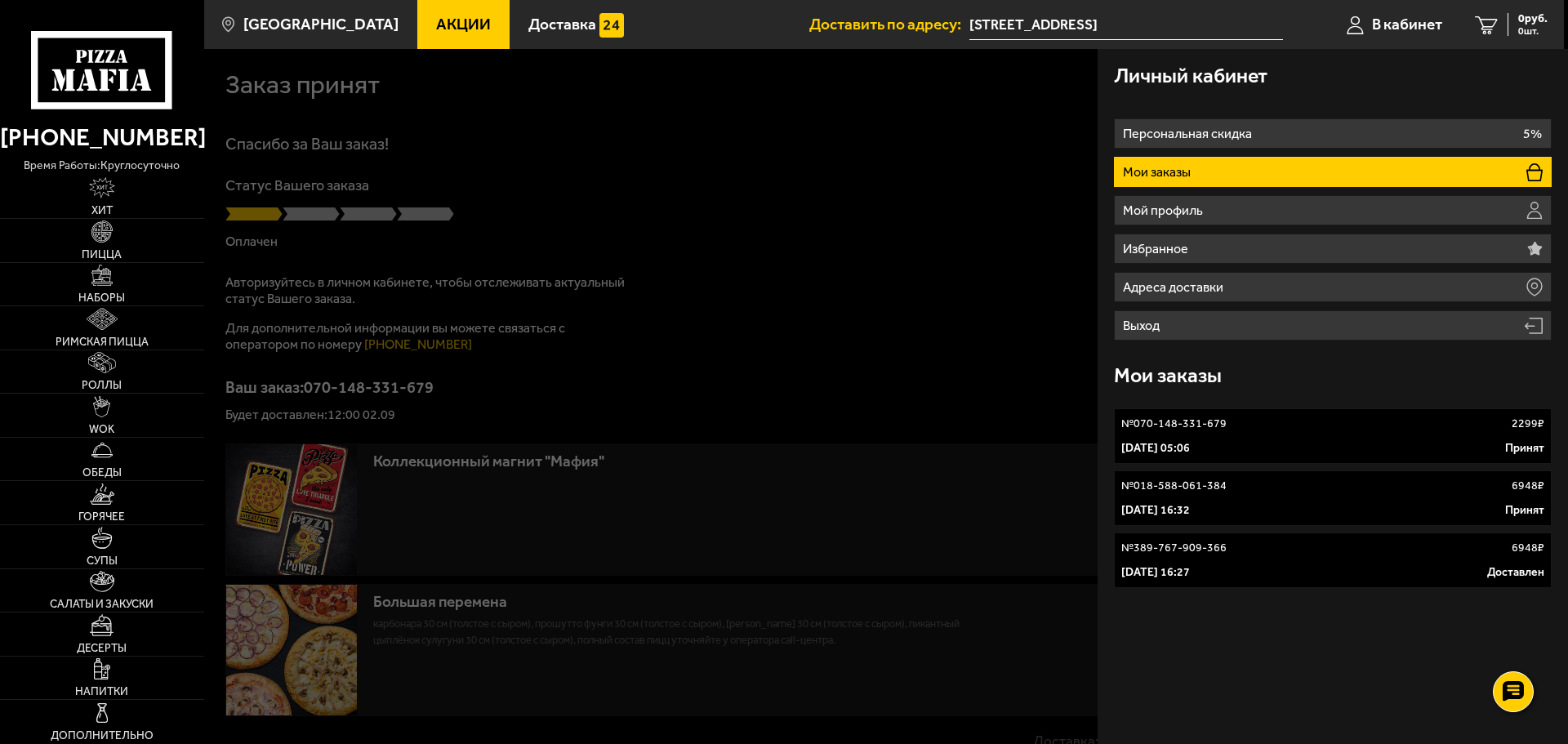
click at [1274, 441] on div "2 сентября 2025 г. 05:06 Принят" at bounding box center [1332, 448] width 423 height 16
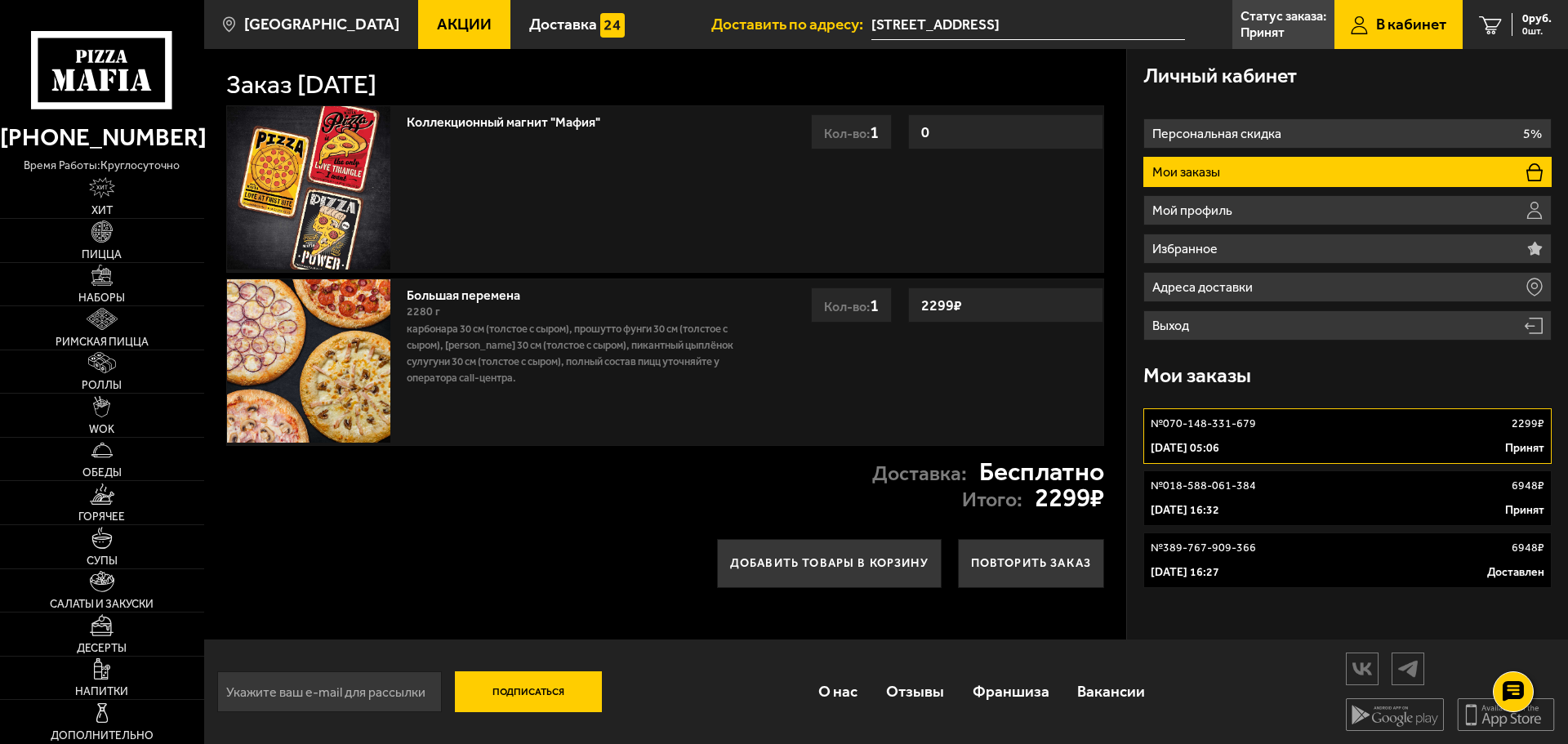
click at [477, 382] on p "Карбонара 30 см (толстое с сыром), Прошутто Фунги 30 см (толстое с сыром), [PER…" at bounding box center [586, 354] width 358 height 66
click at [1230, 181] on li "Мои заказы" at bounding box center [1347, 172] width 408 height 30
click at [1530, 178] on icon at bounding box center [1534, 172] width 16 height 18
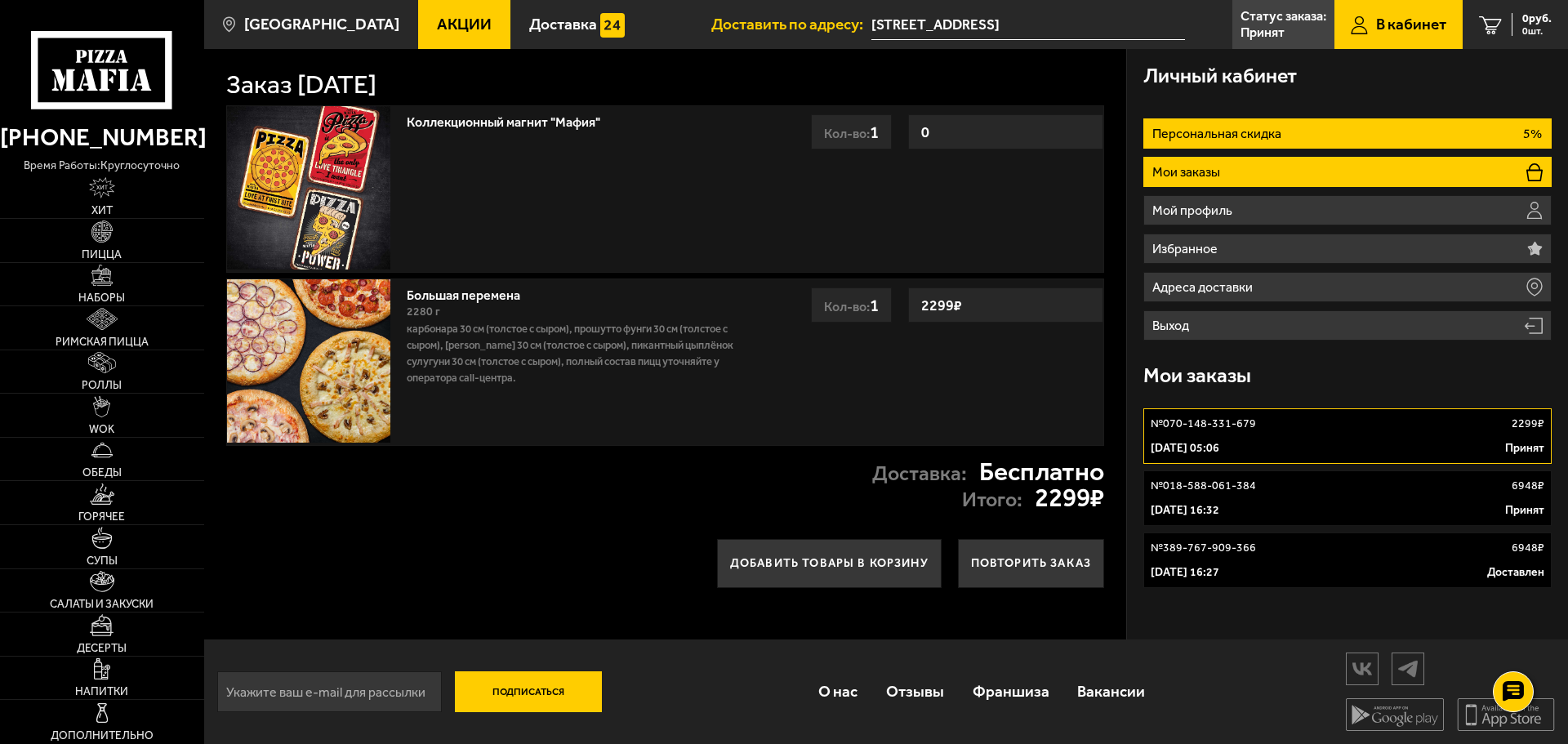
click at [1268, 127] on p "Персональная скидка" at bounding box center [1219, 134] width 133 height 13
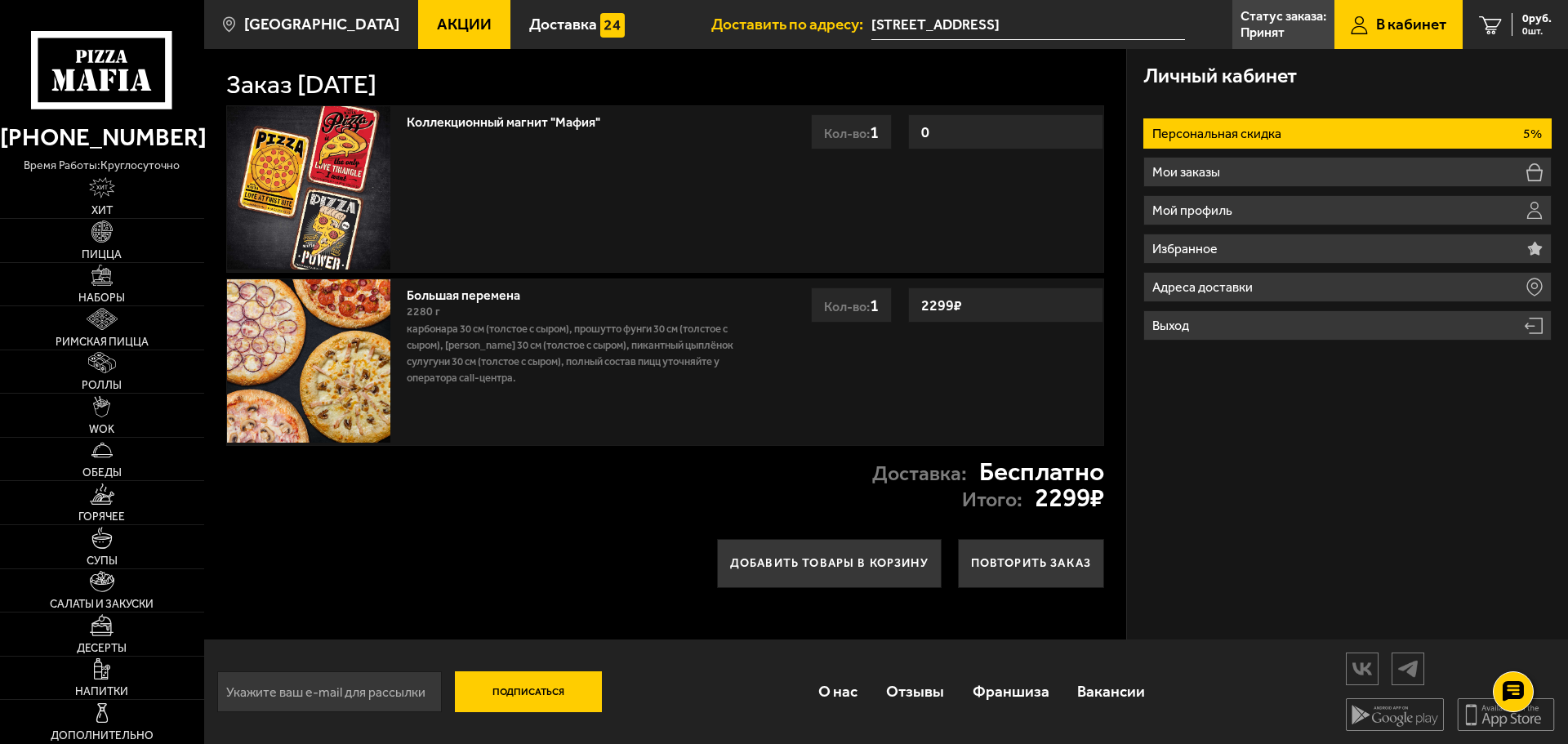
click at [1268, 127] on p "Персональная скидка" at bounding box center [1219, 134] width 133 height 13
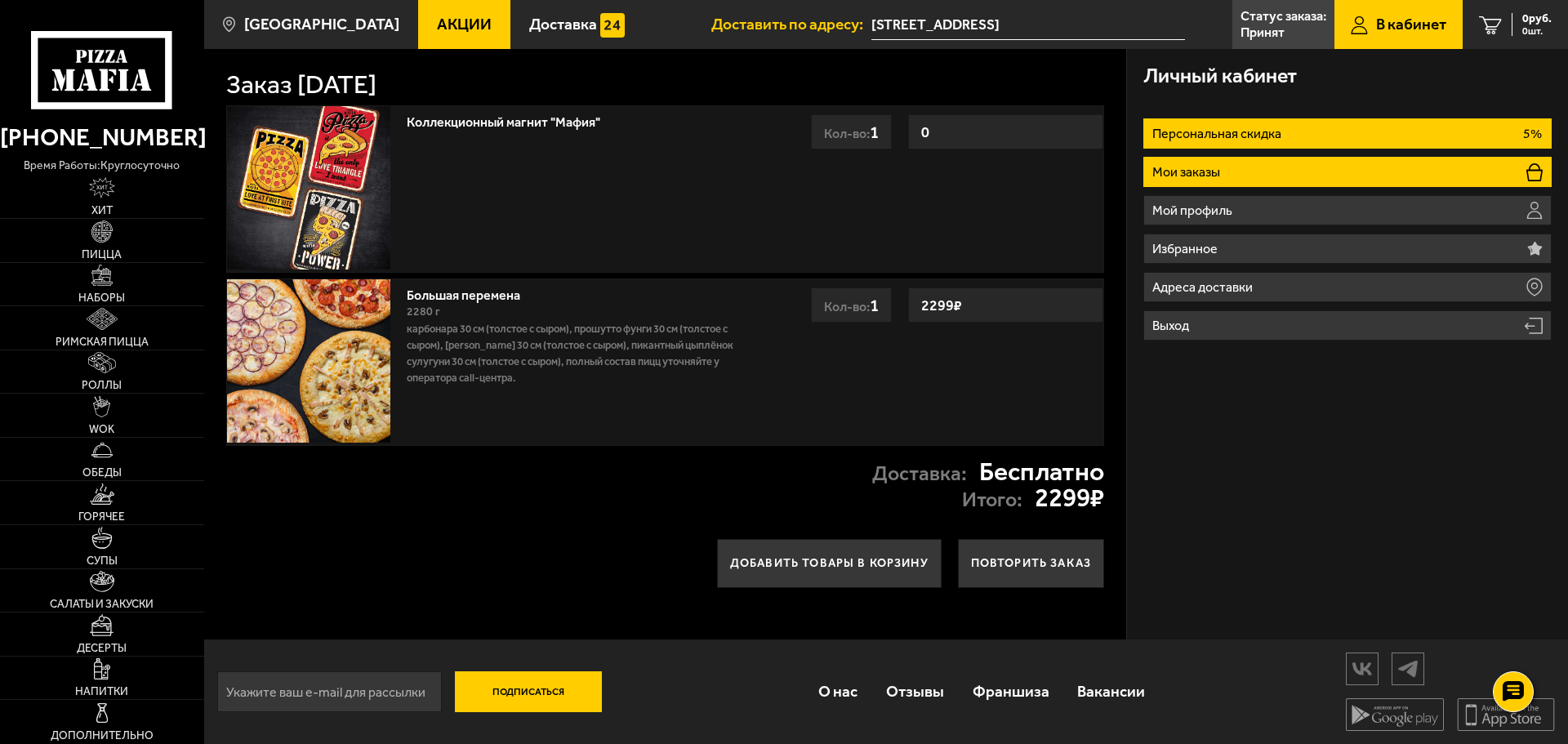
click at [1236, 168] on li "Мои заказы" at bounding box center [1347, 172] width 408 height 30
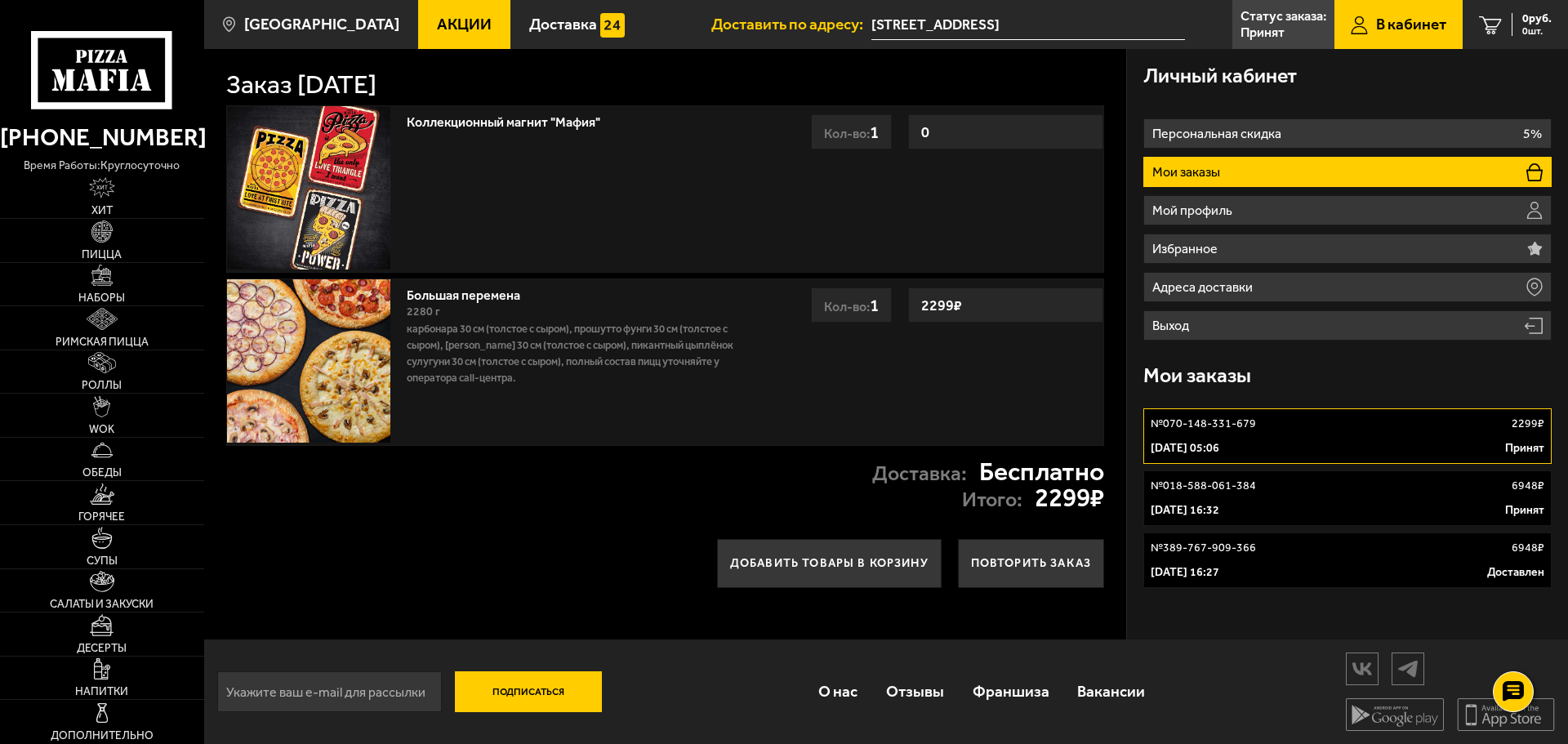
click at [1212, 425] on p "№ 070-148-331-679" at bounding box center [1203, 424] width 105 height 16
click at [1220, 451] on p "2 сентября 2025 г. 05:06" at bounding box center [1185, 448] width 69 height 16
click at [542, 117] on link "Коллекционный магнит "Мафия"" at bounding box center [512, 119] width 210 height 21
